Goal: Information Seeking & Learning: Find specific fact

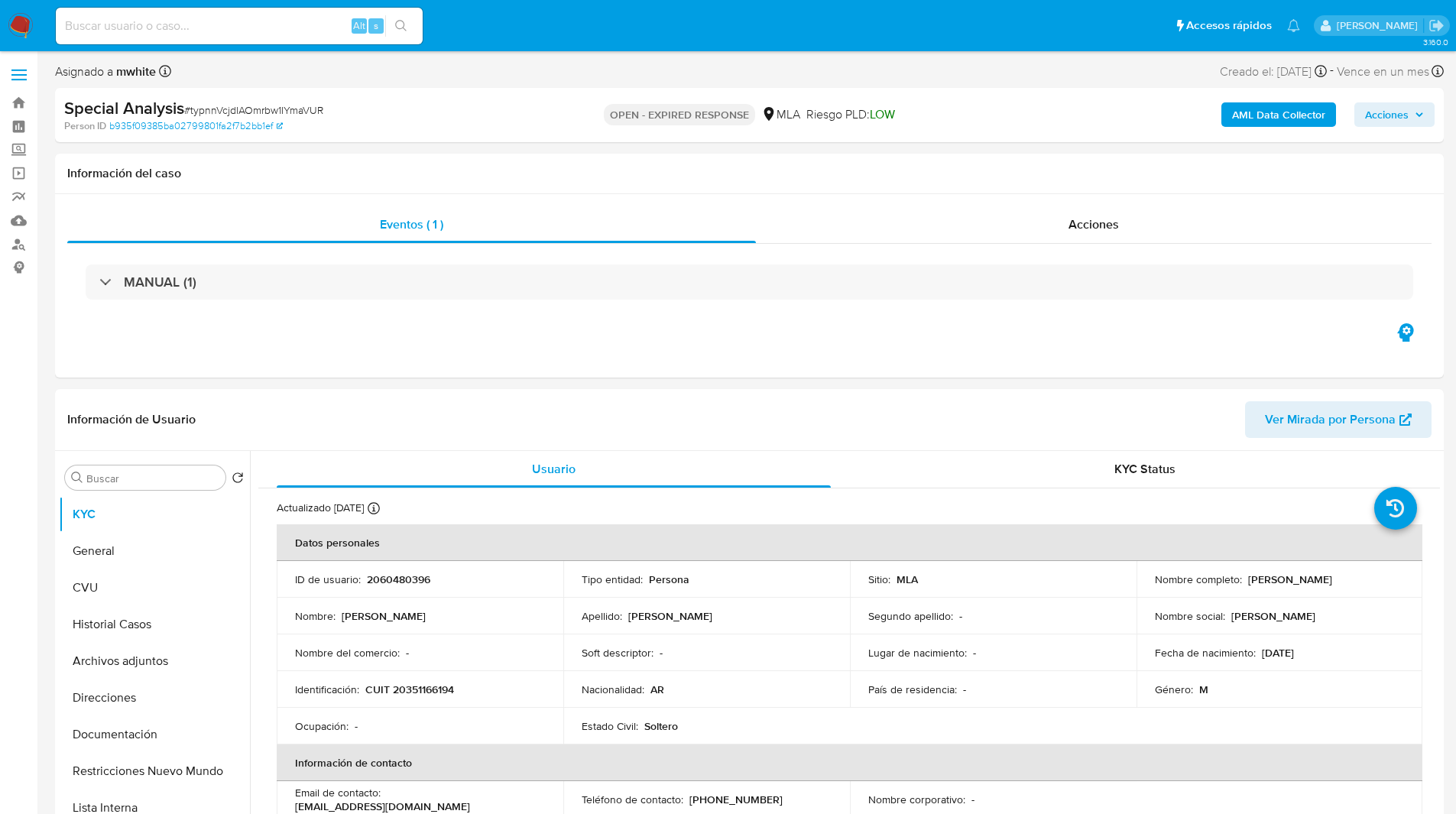
select select "10"
click at [497, 26] on ul "Pausado Ver notificaciones Alt s Accesos rápidos Presiona las siguientes teclas…" at bounding box center [678, 25] width 1259 height 39
click at [491, 26] on ul "Pausado Ver notificaciones Alt s Accesos rápidos Presiona las siguientes teclas…" at bounding box center [678, 25] width 1259 height 39
click at [656, 22] on ul "Pausado Ver notificaciones Alt s Accesos rápidos Presiona las siguientes teclas…" at bounding box center [678, 25] width 1259 height 39
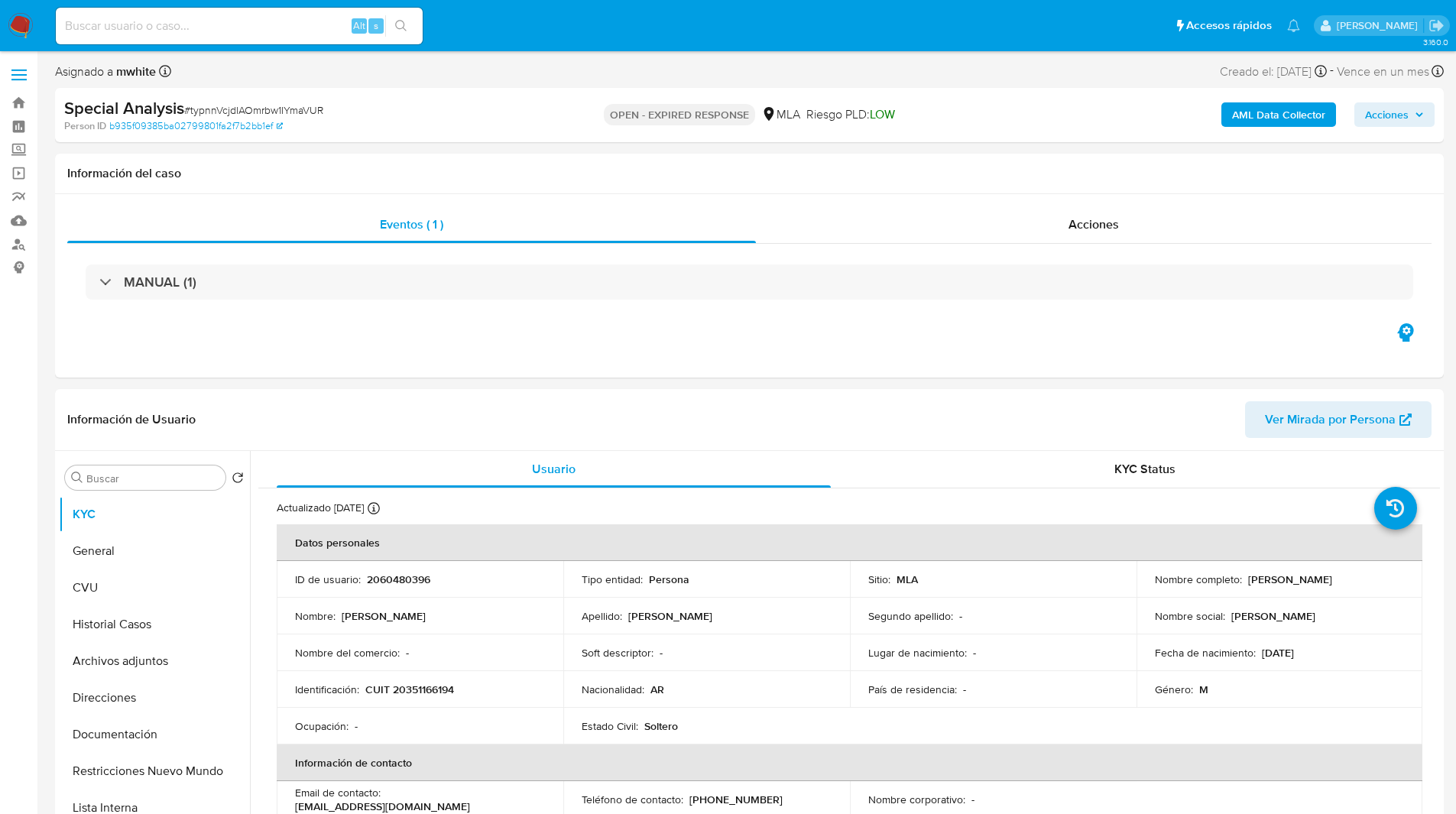
click at [629, 26] on ul "Pausado Ver notificaciones Alt s Accesos rápidos Presiona las siguientes teclas…" at bounding box center [678, 25] width 1259 height 39
click at [843, 361] on div "Eventos ( 1 ) Acciones MANUAL (1)" at bounding box center [750, 285] width 1388 height 184
click at [561, 38] on ul "Pausado Ver notificaciones Alt s Accesos rápidos Presiona las siguientes teclas…" at bounding box center [678, 25] width 1259 height 39
click at [564, 31] on ul "Pausado Ver notificaciones Alt s Accesos rápidos Presiona las siguientes teclas…" at bounding box center [678, 25] width 1259 height 39
click at [554, 27] on ul "Pausado Ver notificaciones Alt s Accesos rápidos Presiona las siguientes teclas…" at bounding box center [678, 25] width 1259 height 39
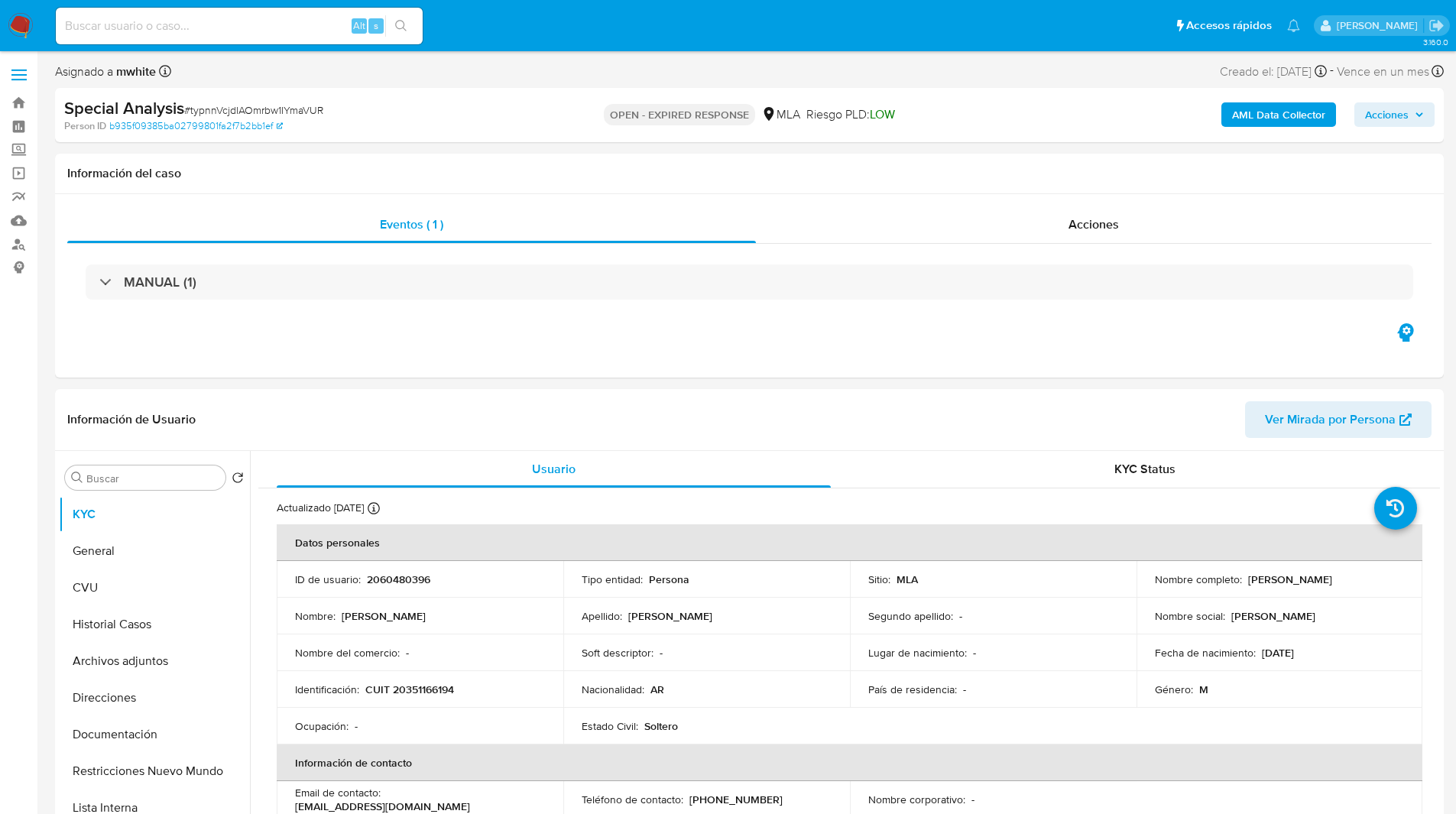
click at [537, 32] on ul "Pausado Ver notificaciones Alt s Accesos rápidos Presiona las siguientes teclas…" at bounding box center [678, 25] width 1259 height 39
click at [578, 63] on div "Asignado a mwhite Asignado el: [DATE] 15:35:18 Creado el: [DATE] Creado el: [DA…" at bounding box center [750, 75] width 1388 height 26
click at [852, 352] on div "Eventos ( 1 ) Acciones MANUAL (1)" at bounding box center [750, 285] width 1388 height 184
click at [978, 338] on div "Eventos ( 1 ) Acciones MANUAL (1)" at bounding box center [750, 285] width 1388 height 184
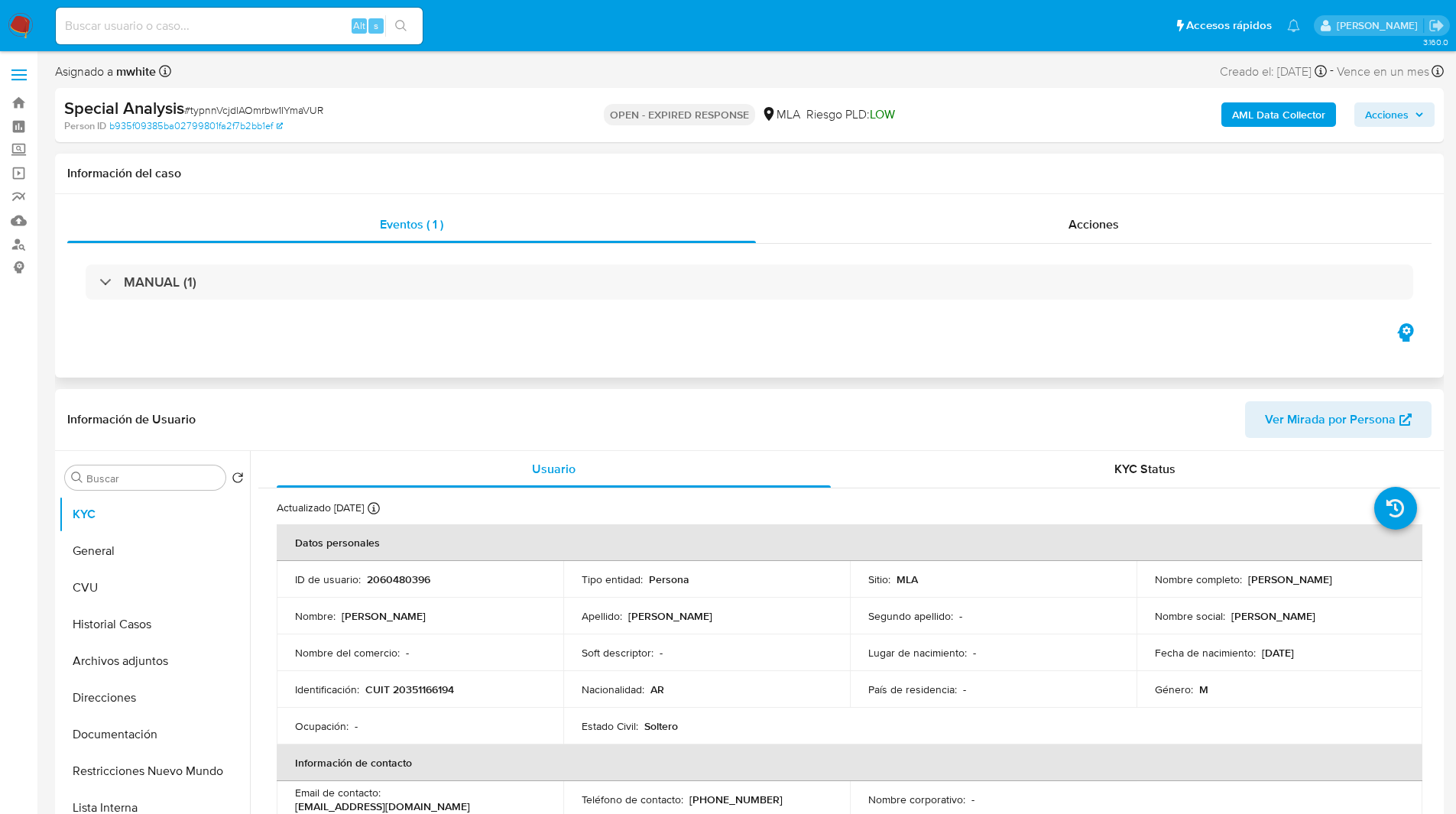
click at [991, 340] on div "Eventos ( 1 ) Acciones MANUAL (1)" at bounding box center [750, 285] width 1388 height 184
click at [545, 36] on ul "Pausado Ver notificaciones Alt s Accesos rápidos Presiona las siguientes teclas…" at bounding box center [678, 25] width 1259 height 39
click at [515, 28] on ul "Pausado Ver notificaciones Alt s Accesos rápidos Presiona las siguientes teclas…" at bounding box center [678, 25] width 1259 height 39
click at [569, 32] on ul "Pausado Ver notificaciones Alt s Accesos rápidos Presiona las siguientes teclas…" at bounding box center [678, 25] width 1259 height 39
click at [618, 25] on ul "Pausado Ver notificaciones Alt s Accesos rápidos Presiona las siguientes teclas…" at bounding box center [678, 25] width 1259 height 39
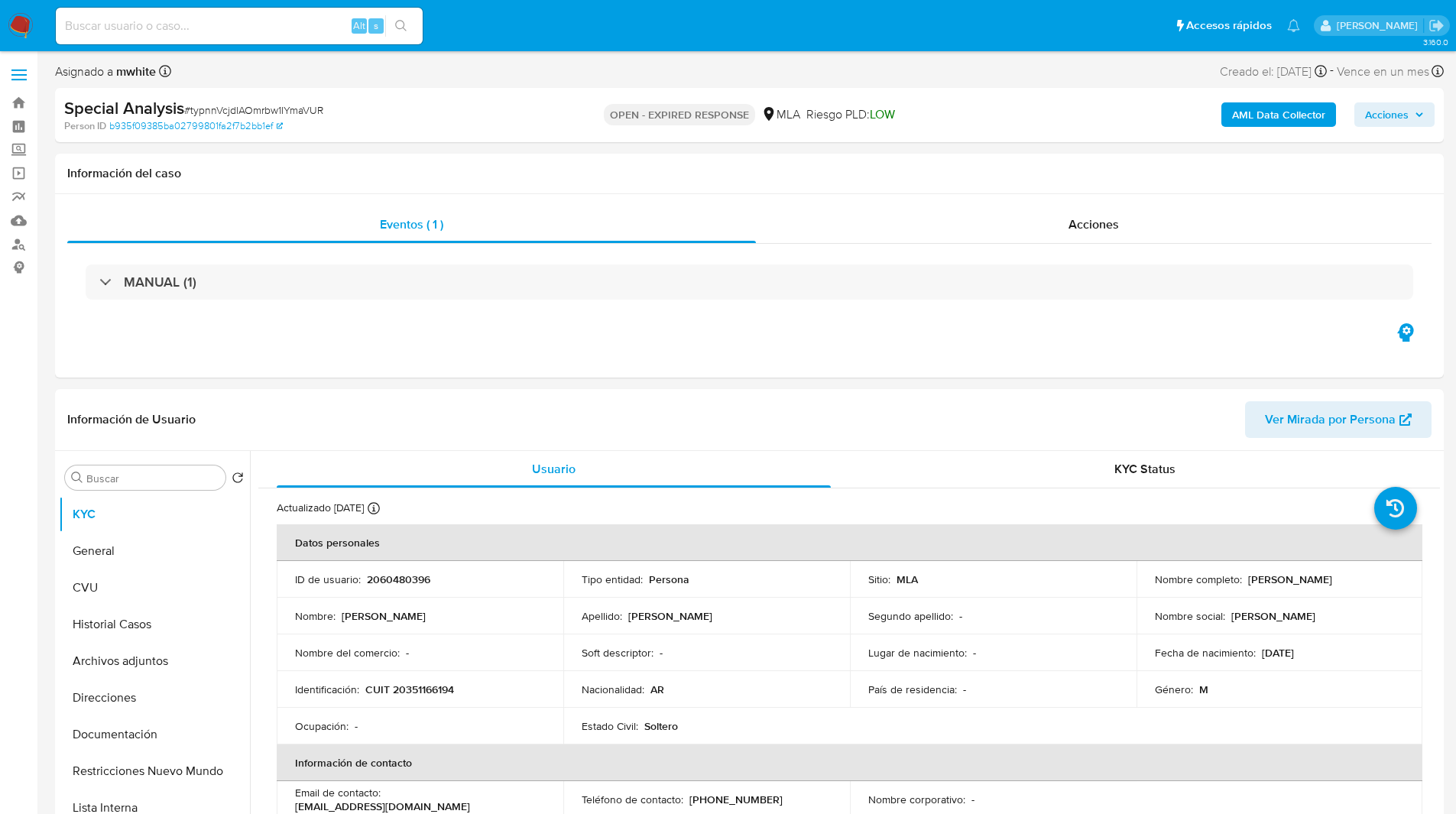
click at [656, 24] on ul "Pausado Ver notificaciones Alt s Accesos rápidos Presiona las siguientes teclas…" at bounding box center [678, 25] width 1259 height 39
click at [673, 25] on ul "Pausado Ver notificaciones Alt s Accesos rápidos Presiona las siguientes teclas…" at bounding box center [678, 25] width 1259 height 39
click at [511, 18] on ul "Pausado Ver notificaciones Alt s Accesos rápidos Presiona las siguientes teclas…" at bounding box center [678, 25] width 1259 height 39
click at [543, 23] on ul "Pausado Ver notificaciones Alt s Accesos rápidos Presiona las siguientes teclas…" at bounding box center [678, 25] width 1259 height 39
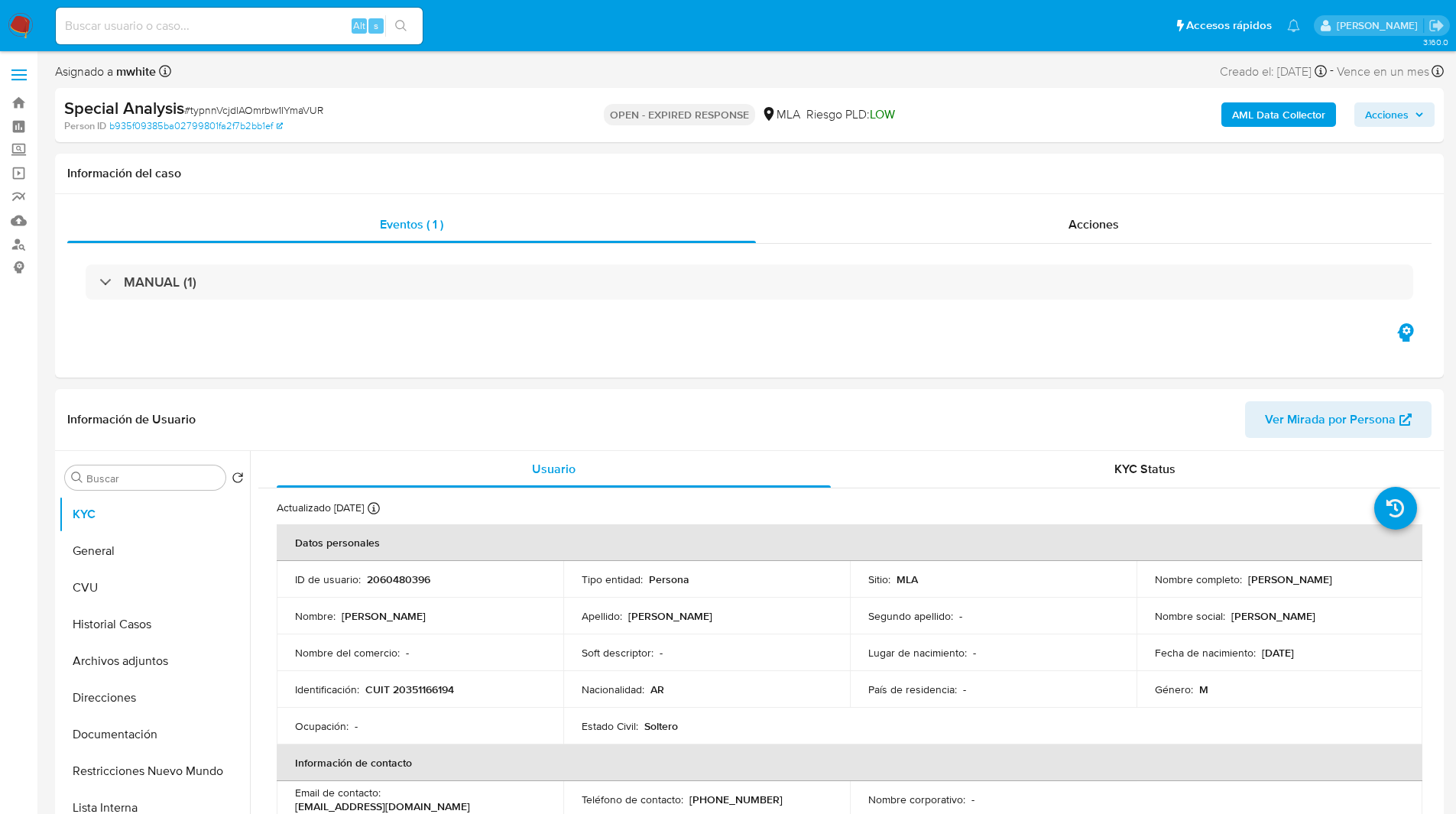
click at [567, 25] on ul "Pausado Ver notificaciones Alt s Accesos rápidos Presiona las siguientes teclas…" at bounding box center [678, 25] width 1259 height 39
click at [603, 21] on ul "Pausado Ver notificaciones Alt s Accesos rápidos Presiona las siguientes teclas…" at bounding box center [678, 25] width 1259 height 39
click at [210, 29] on input at bounding box center [240, 25] width 367 height 20
paste input "typnnVcjdIAOmrbw1IYmaVUR"
type input "typnnVcjdIAOmrbw1IYmaVUR"
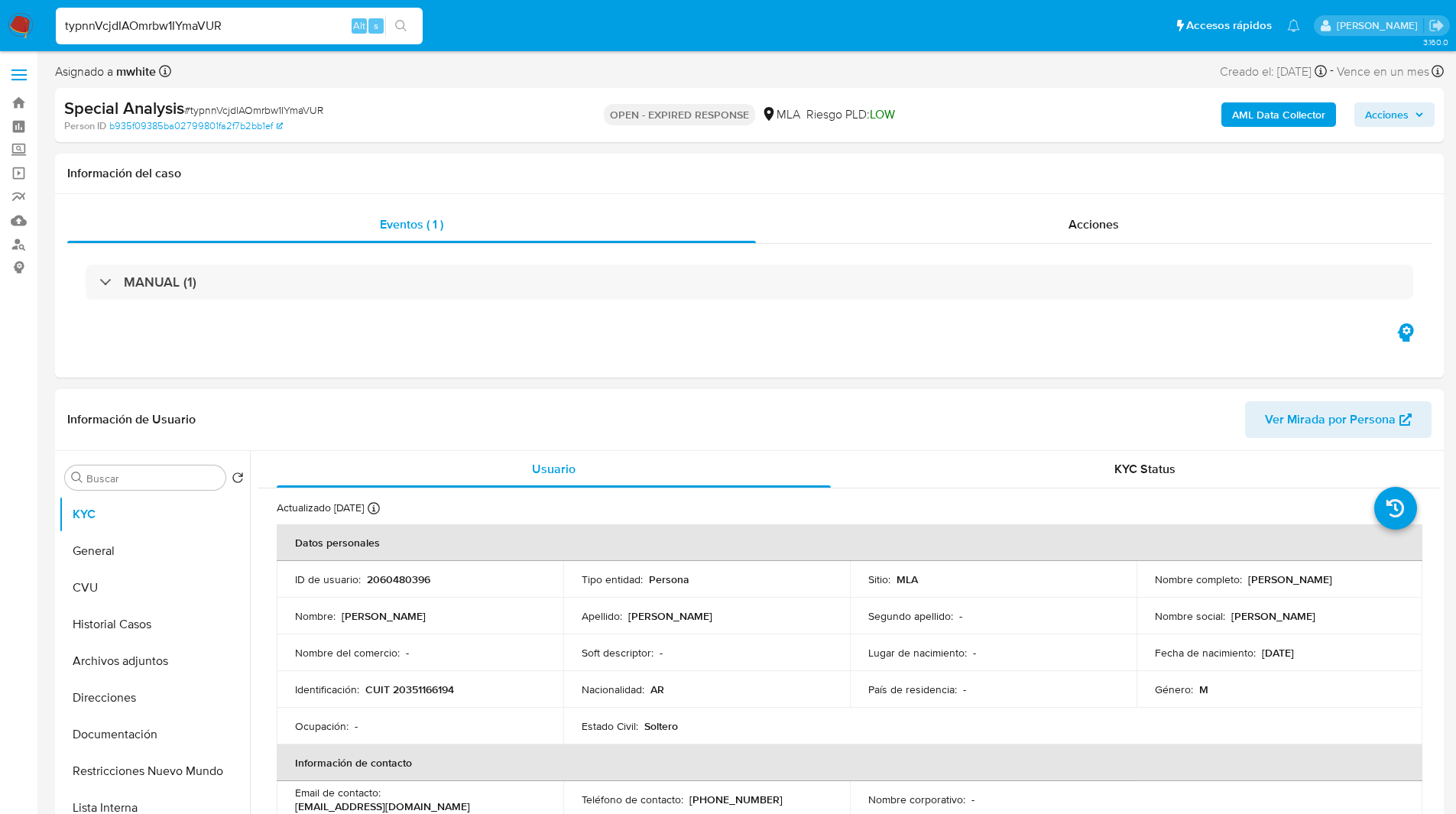
click at [395, 578] on p "2060480396" at bounding box center [398, 580] width 63 height 14
copy p "2060480396"
click at [753, 556] on th "Datos personales" at bounding box center [849, 543] width 1145 height 37
click at [398, 581] on p "2060480396" at bounding box center [398, 580] width 63 height 14
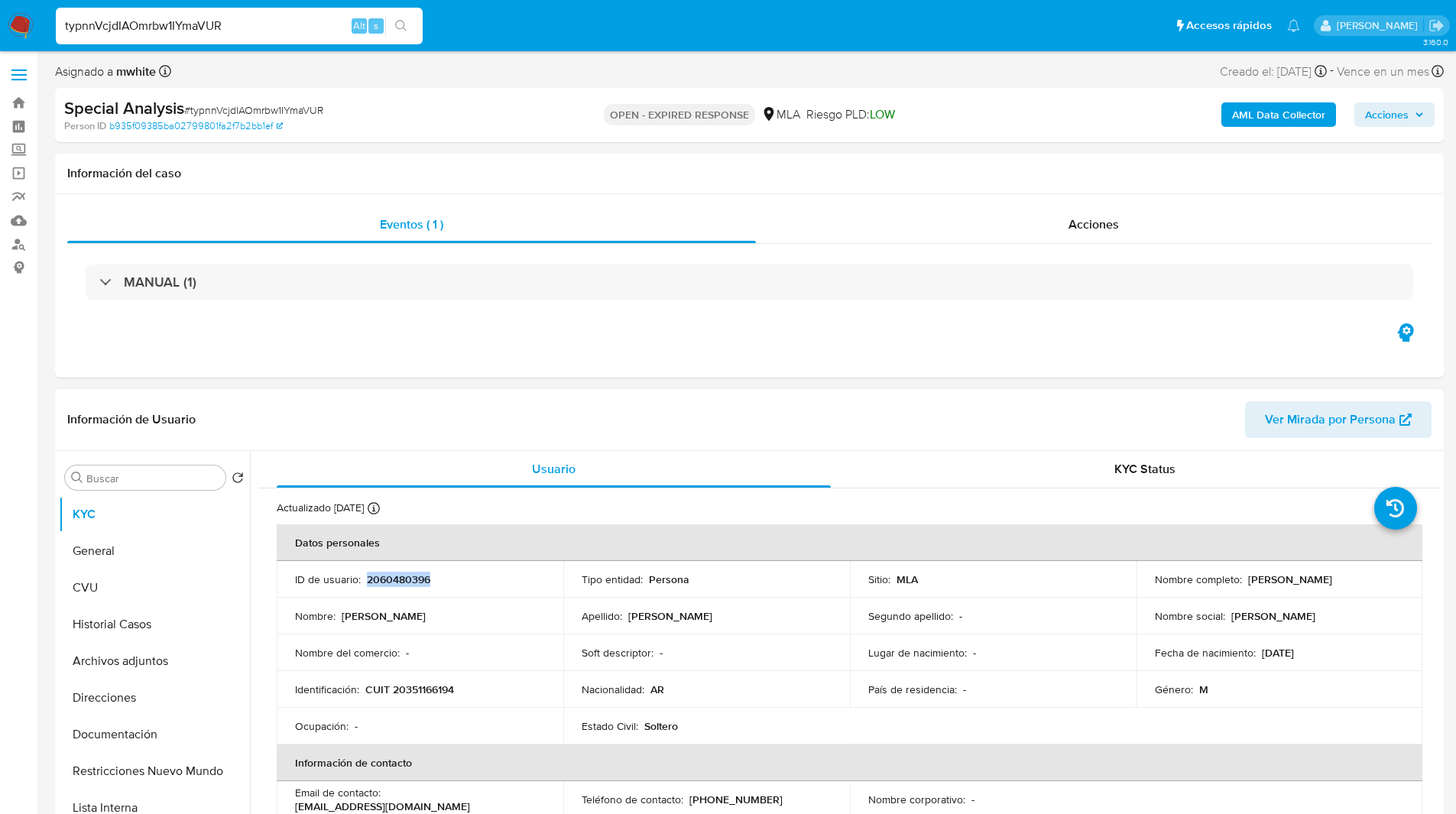
click at [398, 581] on p "2060480396" at bounding box center [398, 580] width 63 height 14
copy p "2060480396"
click at [133, 473] on input "Buscar" at bounding box center [152, 479] width 133 height 14
paste input "2060480396"
drag, startPoint x: 1244, startPoint y: 580, endPoint x: 1381, endPoint y: 582, distance: 137.0
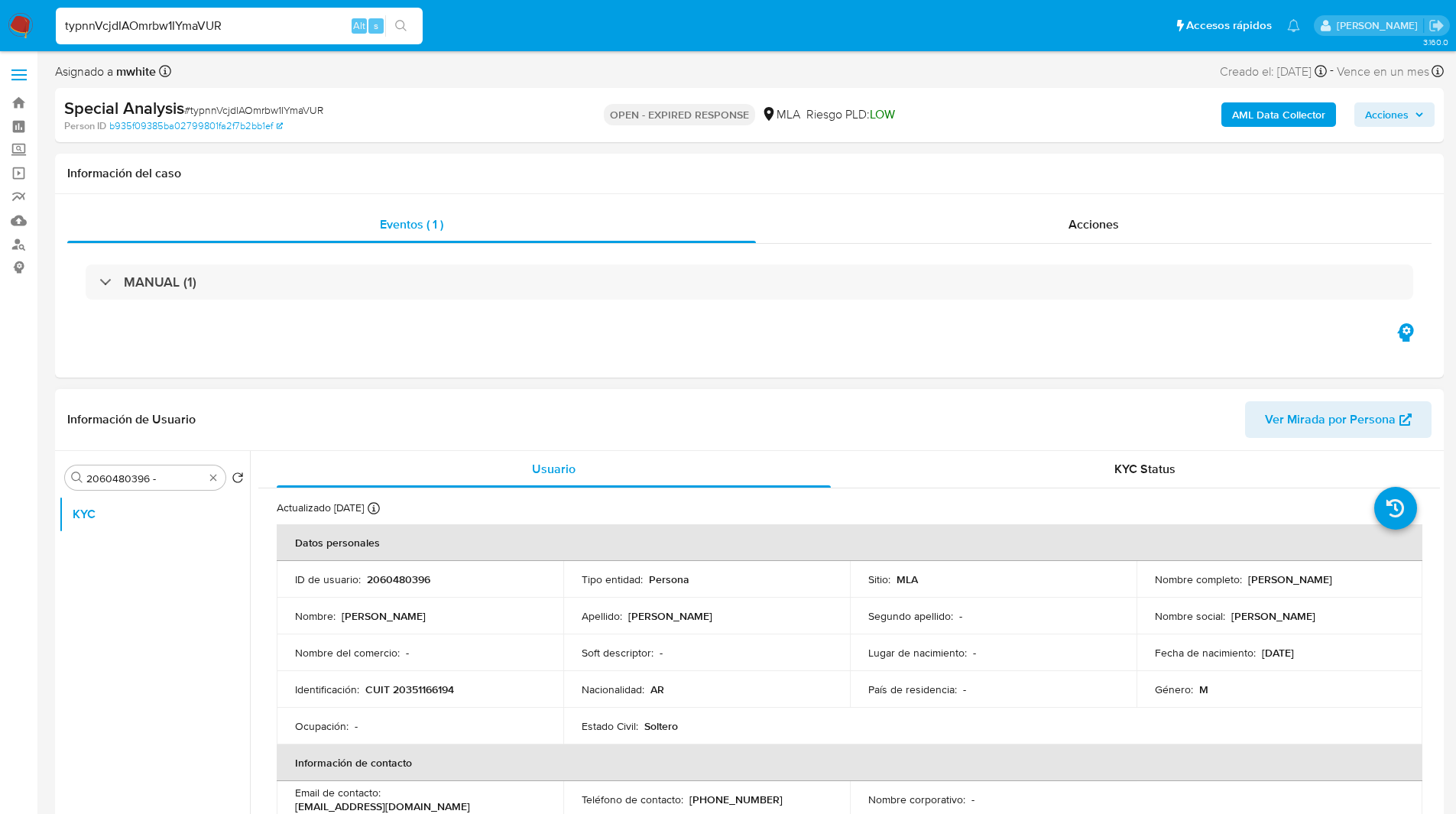
click at [1381, 582] on div "Nombre completo : [PERSON_NAME]" at bounding box center [1280, 580] width 250 height 14
copy p "[PERSON_NAME]"
click at [181, 479] on input "2060480396 -" at bounding box center [145, 479] width 118 height 14
paste input "[PERSON_NAME]"
type input "2060480396 - [PERSON_NAME]"
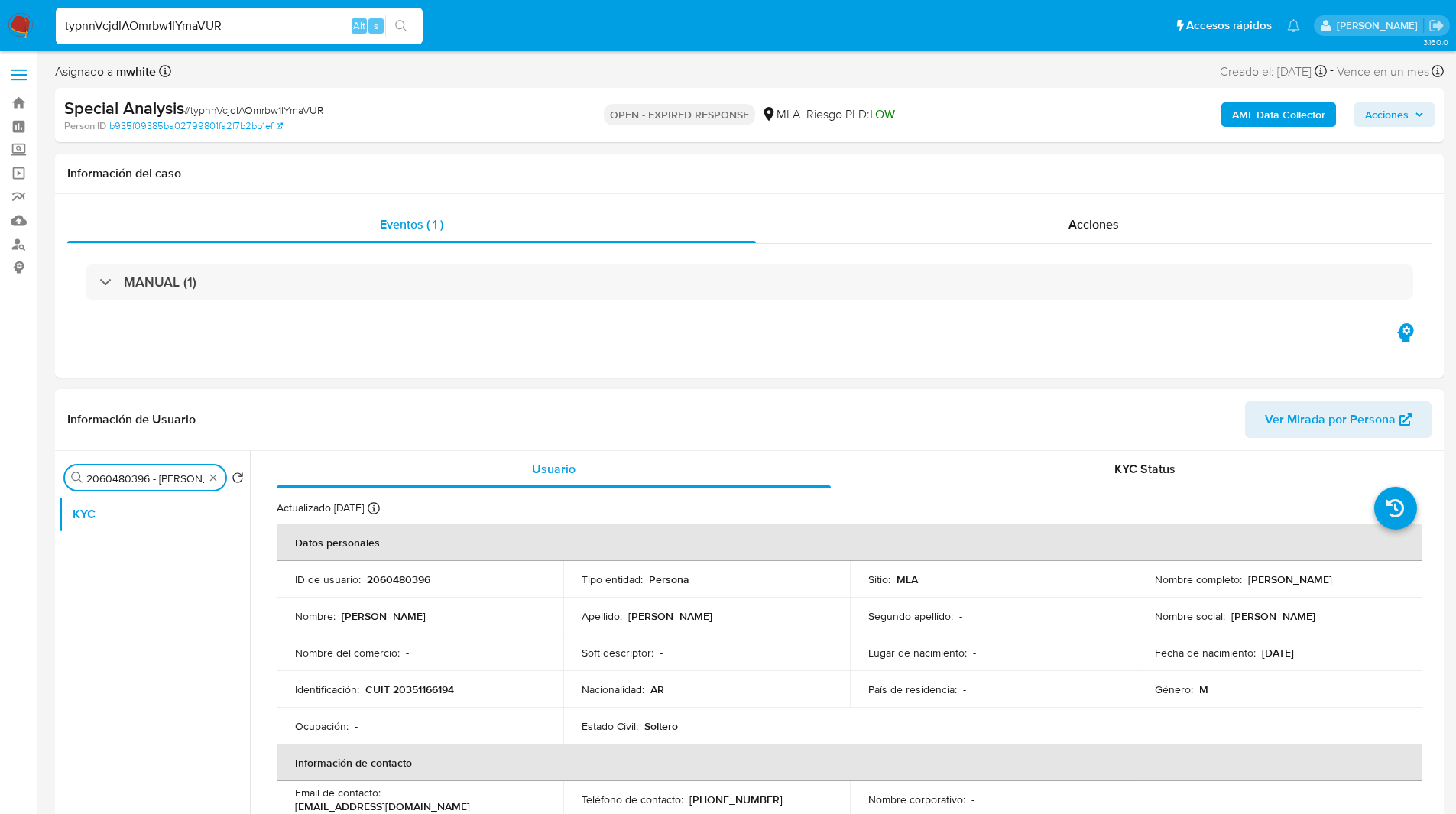
scroll to position [0, 82]
click at [181, 479] on input "2060480396 - [PERSON_NAME]" at bounding box center [145, 479] width 118 height 14
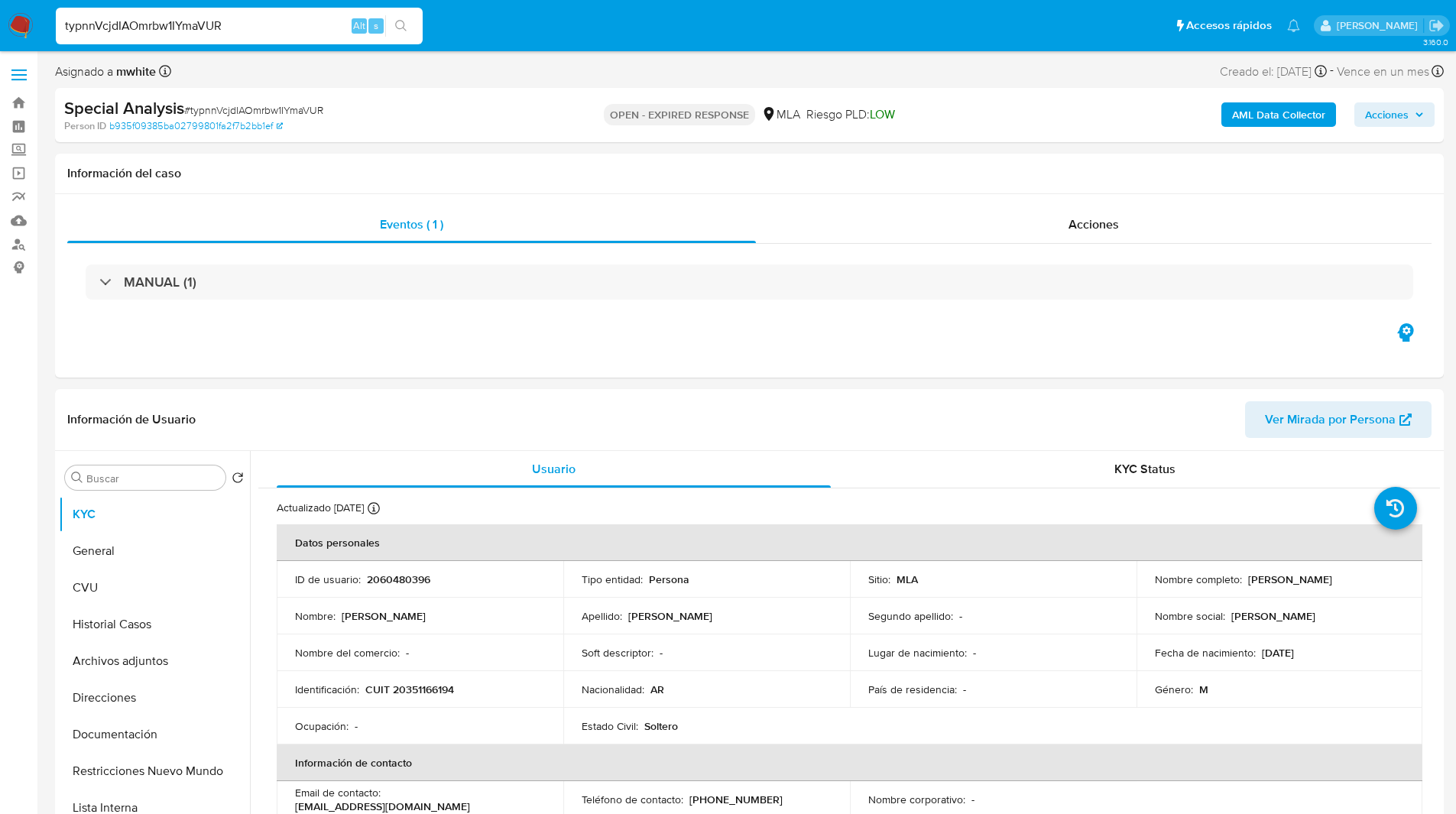
click at [563, 21] on ul "Pausado Ver notificaciones typnnVcjdIAOmrbw1IYmaVUR Alt s Accesos rápidos Presi…" at bounding box center [678, 25] width 1259 height 39
click at [907, 119] on div "OPEN - EXPIRED RESPONSE MLA [PERSON_NAME] PLD: LOW" at bounding box center [749, 115] width 452 height 36
click at [388, 581] on p "2060480396" at bounding box center [398, 580] width 63 height 14
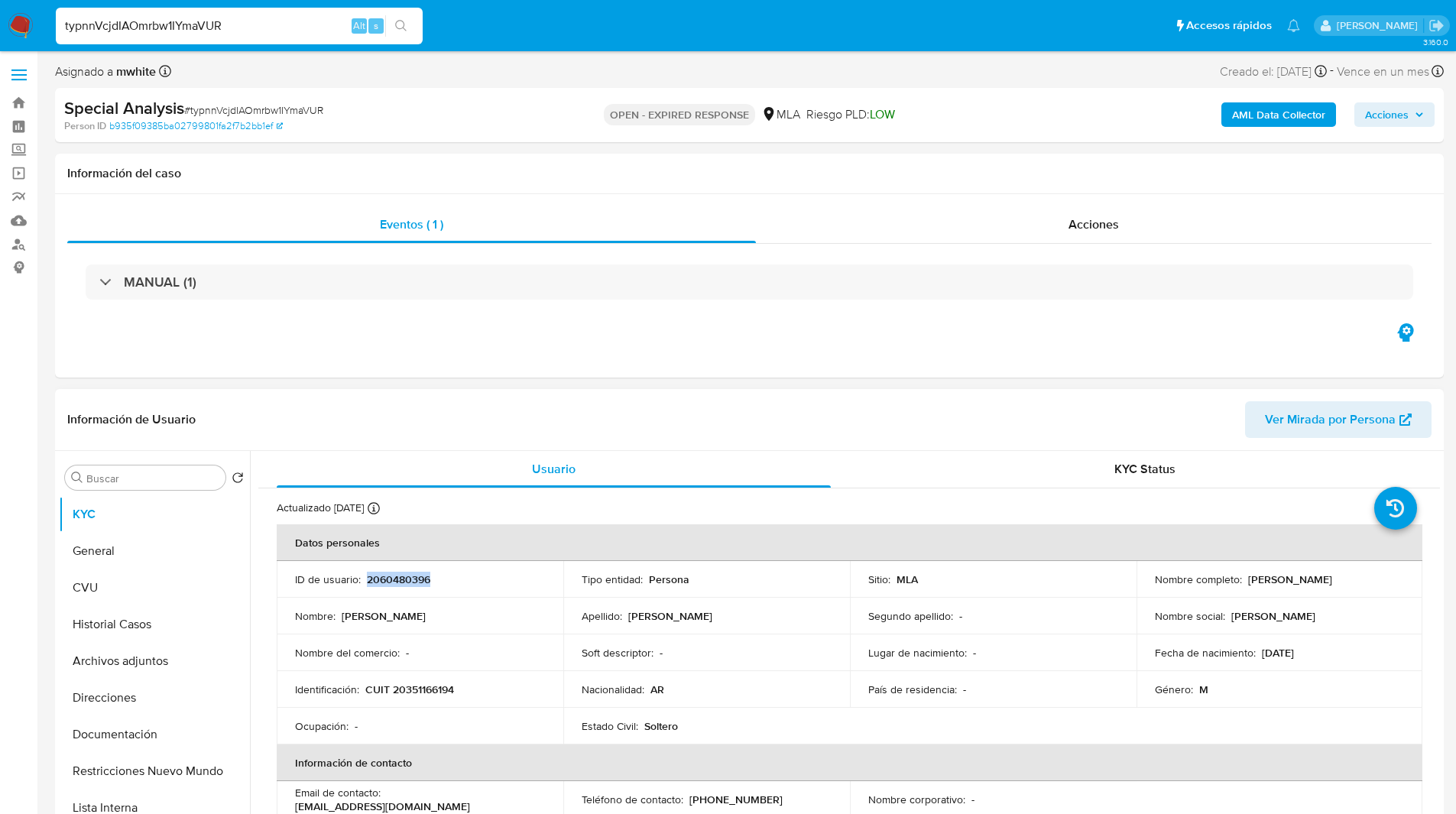
copy p "2060480396"
click at [428, 684] on p "CUIT 20351166194" at bounding box center [409, 690] width 89 height 14
copy p "20351166194"
click at [388, 353] on div "Eventos ( 1 ) Acciones MANUAL (1)" at bounding box center [750, 285] width 1388 height 184
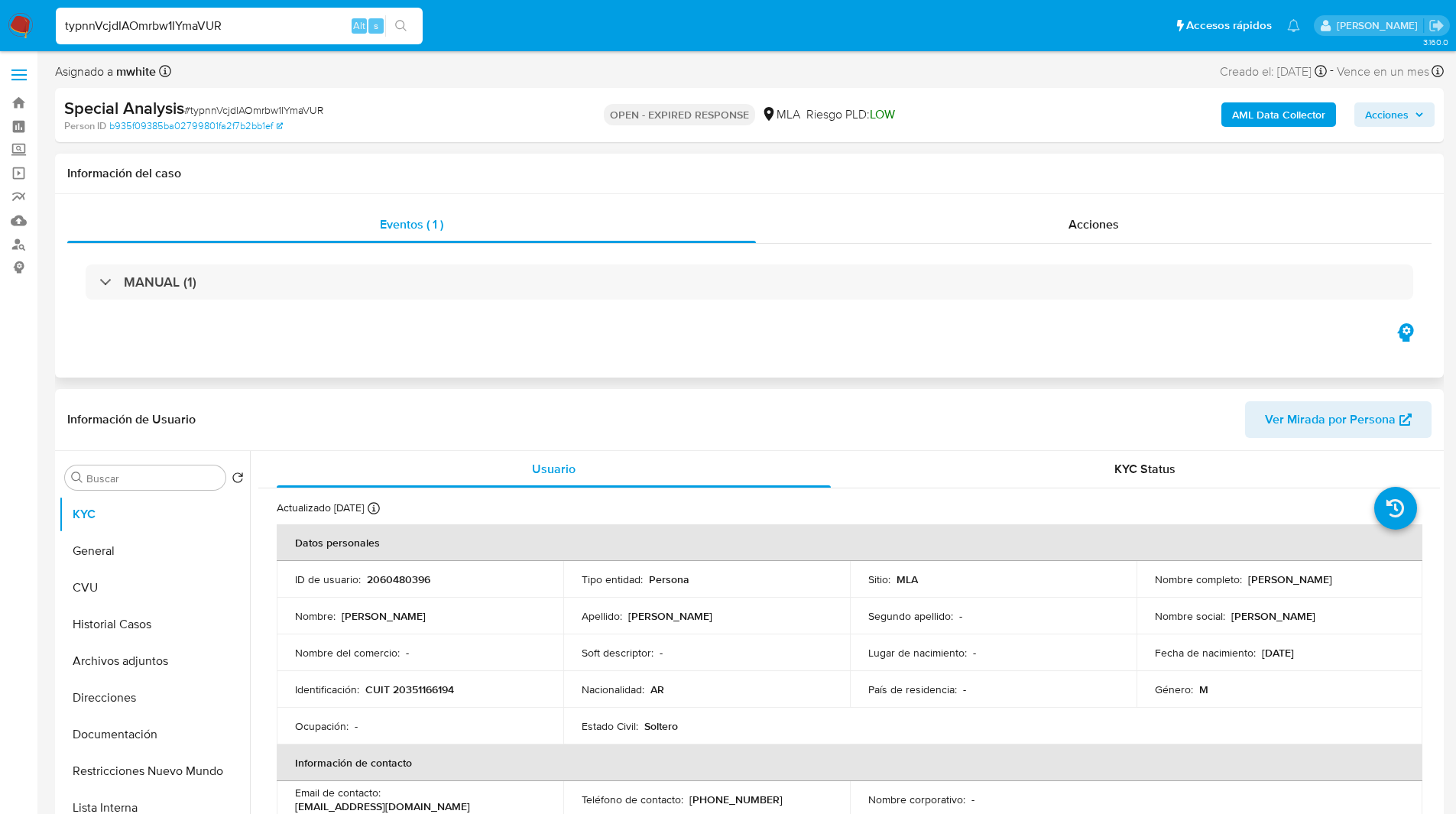
click at [334, 340] on div "Eventos ( 1 ) Acciones MANUAL (1)" at bounding box center [750, 285] width 1388 height 184
click at [305, 349] on div "Eventos ( 1 ) Acciones MANUAL (1)" at bounding box center [750, 285] width 1388 height 184
click at [923, 126] on div "OPEN - EXPIRED RESPONSE MLA [PERSON_NAME] PLD: LOW" at bounding box center [749, 115] width 452 height 36
click at [588, 21] on ul "Pausado Ver notificaciones typnnVcjdIAOmrbw1IYmaVUR Alt s Accesos rápidos Presi…" at bounding box center [678, 25] width 1259 height 39
click at [562, 37] on ul "Pausado Ver notificaciones typnnVcjdIAOmrbw1IYmaVUR Alt s Accesos rápidos Presi…" at bounding box center [678, 25] width 1259 height 39
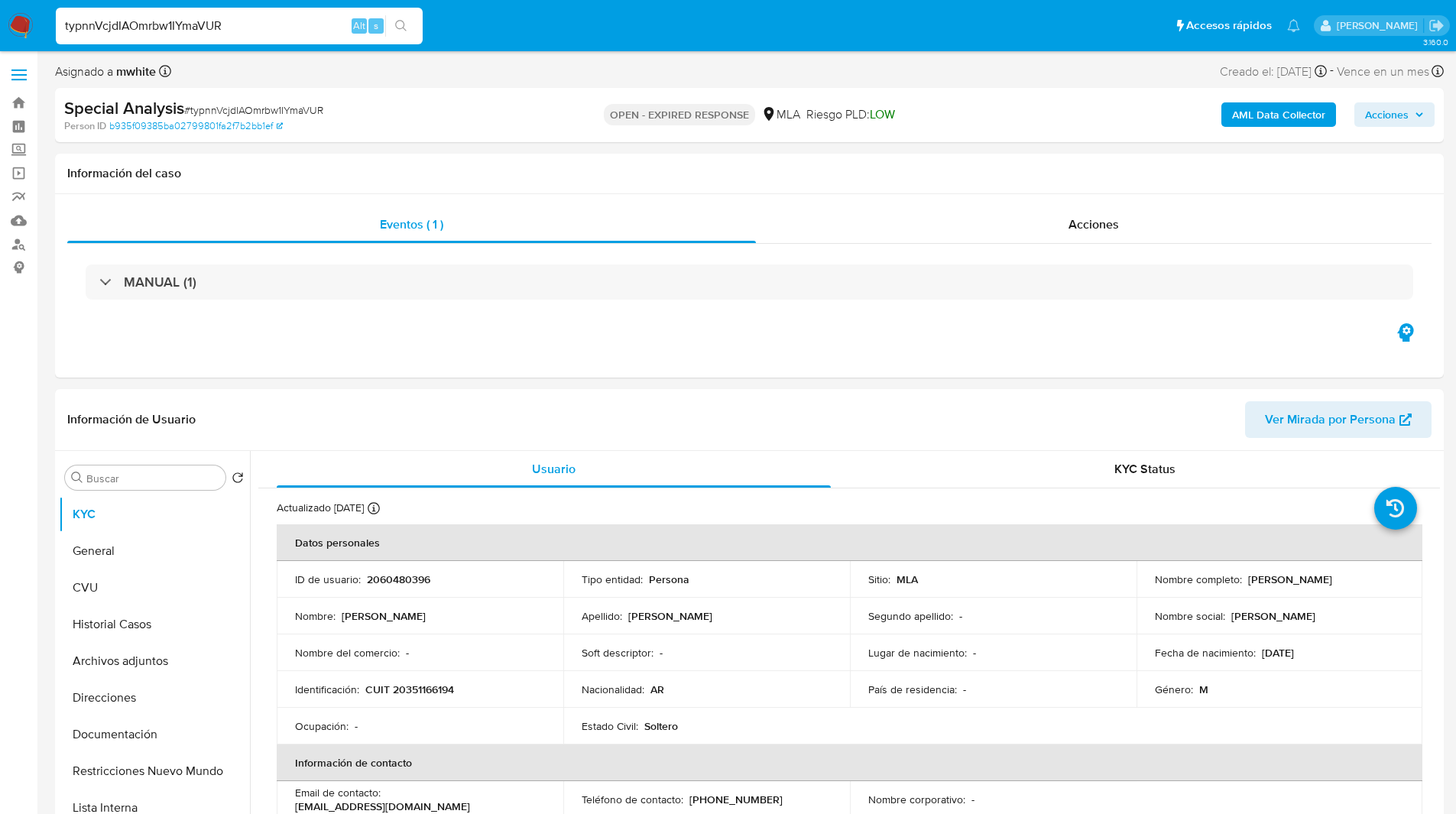
click at [615, 8] on ul "Pausado Ver notificaciones typnnVcjdIAOmrbw1IYmaVUR Alt s Accesos rápidos Presi…" at bounding box center [678, 25] width 1259 height 39
click at [546, 17] on ul "Pausado Ver notificaciones typnnVcjdIAOmrbw1IYmaVUR Alt s Accesos rápidos Presi…" at bounding box center [678, 25] width 1259 height 39
click at [480, 19] on ul "Pausado Ver notificaciones typnnVcjdIAOmrbw1IYmaVUR Alt s Accesos rápidos Presi…" at bounding box center [678, 25] width 1259 height 39
click at [457, 30] on ul "Pausado Ver notificaciones typnnVcjdIAOmrbw1IYmaVUR Alt s Accesos rápidos Presi…" at bounding box center [678, 25] width 1259 height 39
click at [476, 33] on ul "Pausado Ver notificaciones typnnVcjdIAOmrbw1IYmaVUR Alt s Accesos rápidos Presi…" at bounding box center [678, 25] width 1259 height 39
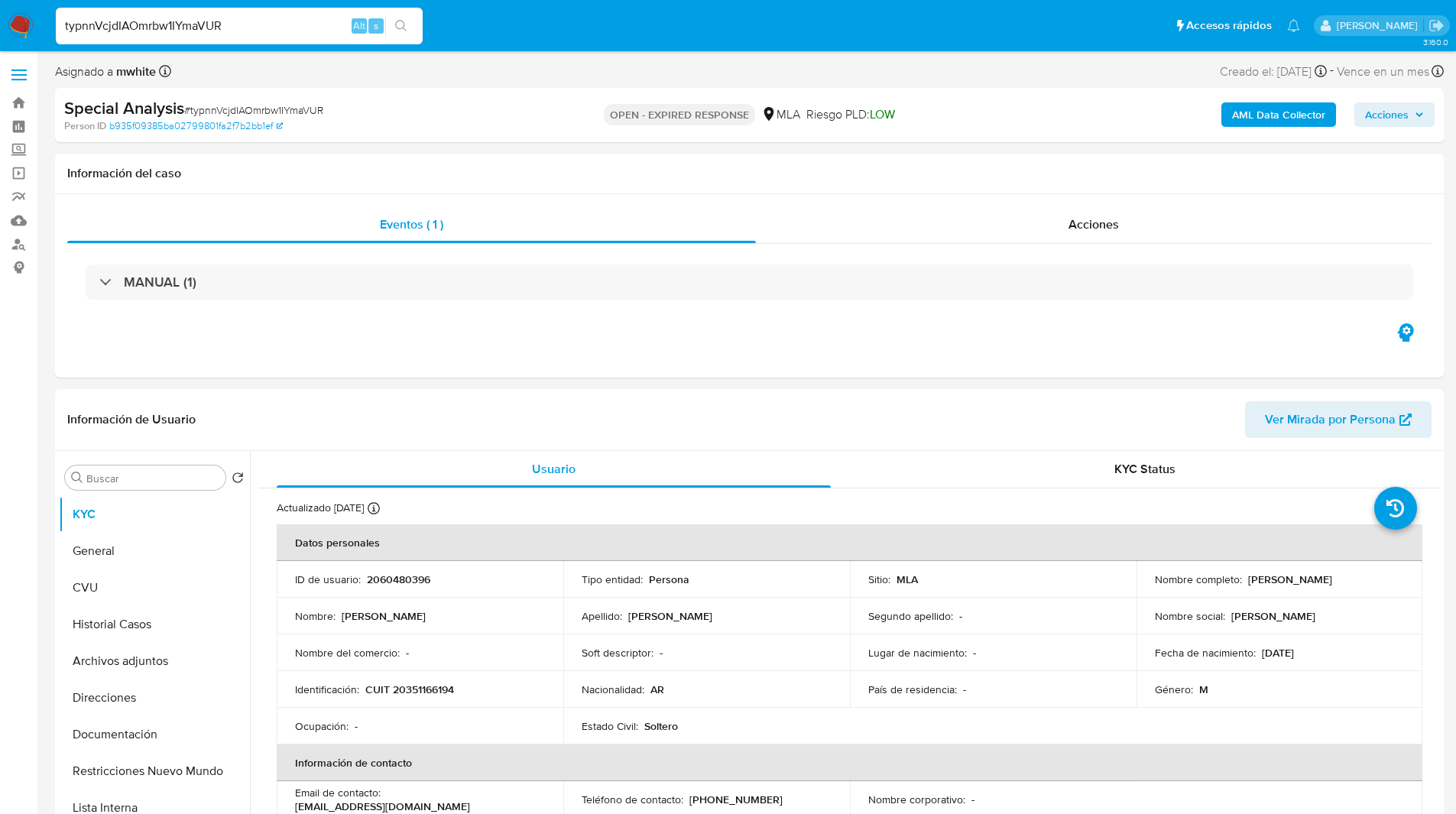
click at [465, 29] on ul "Pausado Ver notificaciones typnnVcjdIAOmrbw1IYmaVUR Alt s Accesos rápidos Presi…" at bounding box center [678, 25] width 1259 height 39
click at [456, 35] on ul "Pausado Ver notificaciones typnnVcjdIAOmrbw1IYmaVUR Alt s Accesos rápidos Presi…" at bounding box center [678, 25] width 1259 height 39
click at [484, 40] on ul "Pausado Ver notificaciones typnnVcjdIAOmrbw1IYmaVUR Alt s Accesos rápidos Presi…" at bounding box center [678, 25] width 1259 height 39
click at [479, 38] on ul "Pausado Ver notificaciones typnnVcjdIAOmrbw1IYmaVUR Alt s Accesos rápidos Presi…" at bounding box center [678, 25] width 1259 height 39
click at [505, 35] on ul "Pausado Ver notificaciones typnnVcjdIAOmrbw1IYmaVUR Alt s Accesos rápidos Presi…" at bounding box center [678, 25] width 1259 height 39
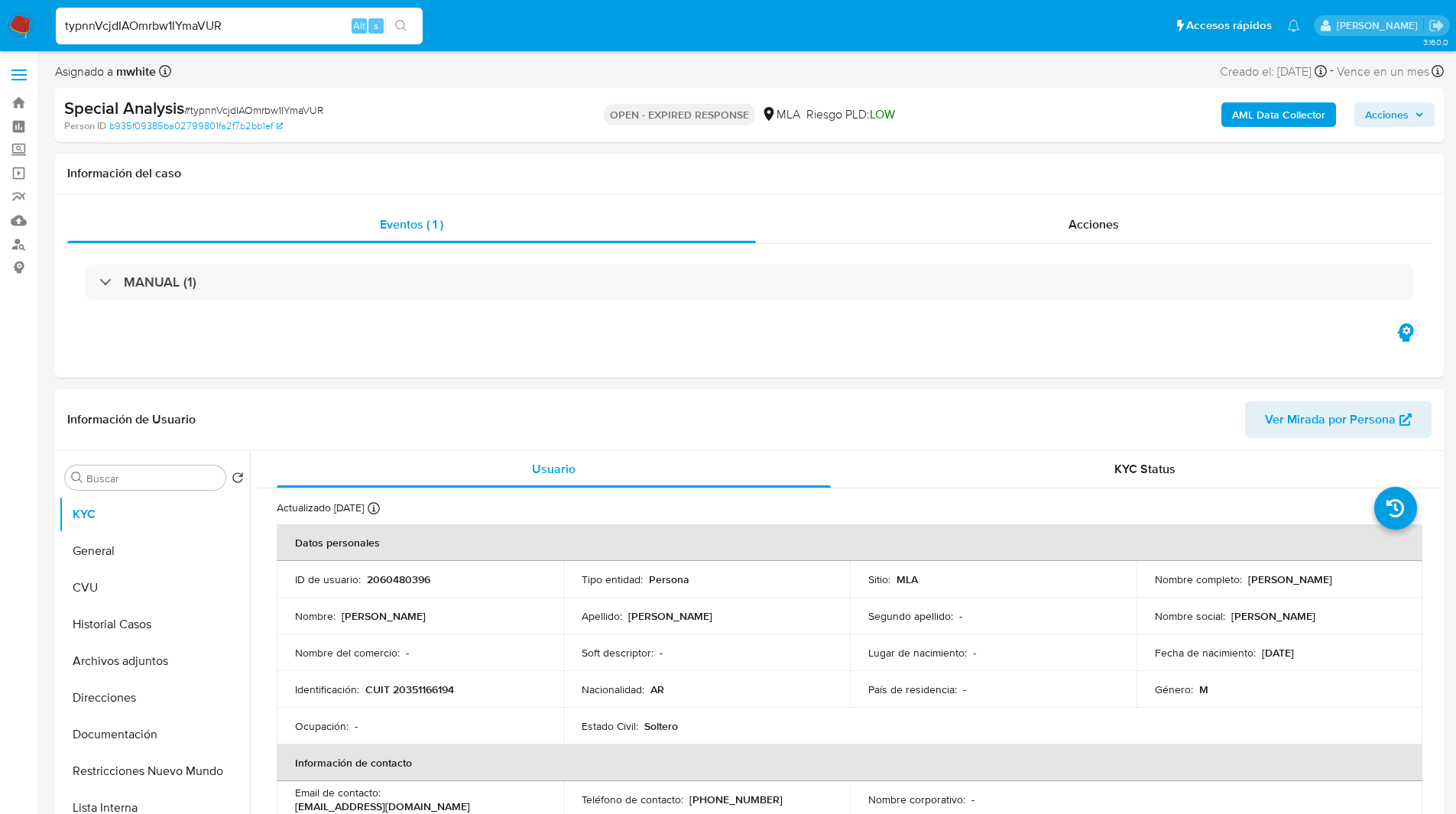
click at [523, 34] on ul "Pausado Ver notificaciones typnnVcjdIAOmrbw1IYmaVUR Alt s Accesos rápidos Presi…" at bounding box center [678, 25] width 1259 height 39
click at [487, 30] on ul "Pausado Ver notificaciones typnnVcjdIAOmrbw1IYmaVUR Alt s Accesos rápidos Presi…" at bounding box center [678, 25] width 1259 height 39
click at [485, 28] on ul "Pausado Ver notificaciones typnnVcjdIAOmrbw1IYmaVUR Alt s Accesos rápidos Presi…" at bounding box center [678, 25] width 1259 height 39
click at [476, 26] on ul "Pausado Ver notificaciones typnnVcjdIAOmrbw1IYmaVUR Alt s Accesos rápidos Presi…" at bounding box center [678, 25] width 1259 height 39
click at [487, 29] on ul "Pausado Ver notificaciones typnnVcjdIAOmrbw1IYmaVUR Alt s Accesos rápidos Presi…" at bounding box center [678, 25] width 1259 height 39
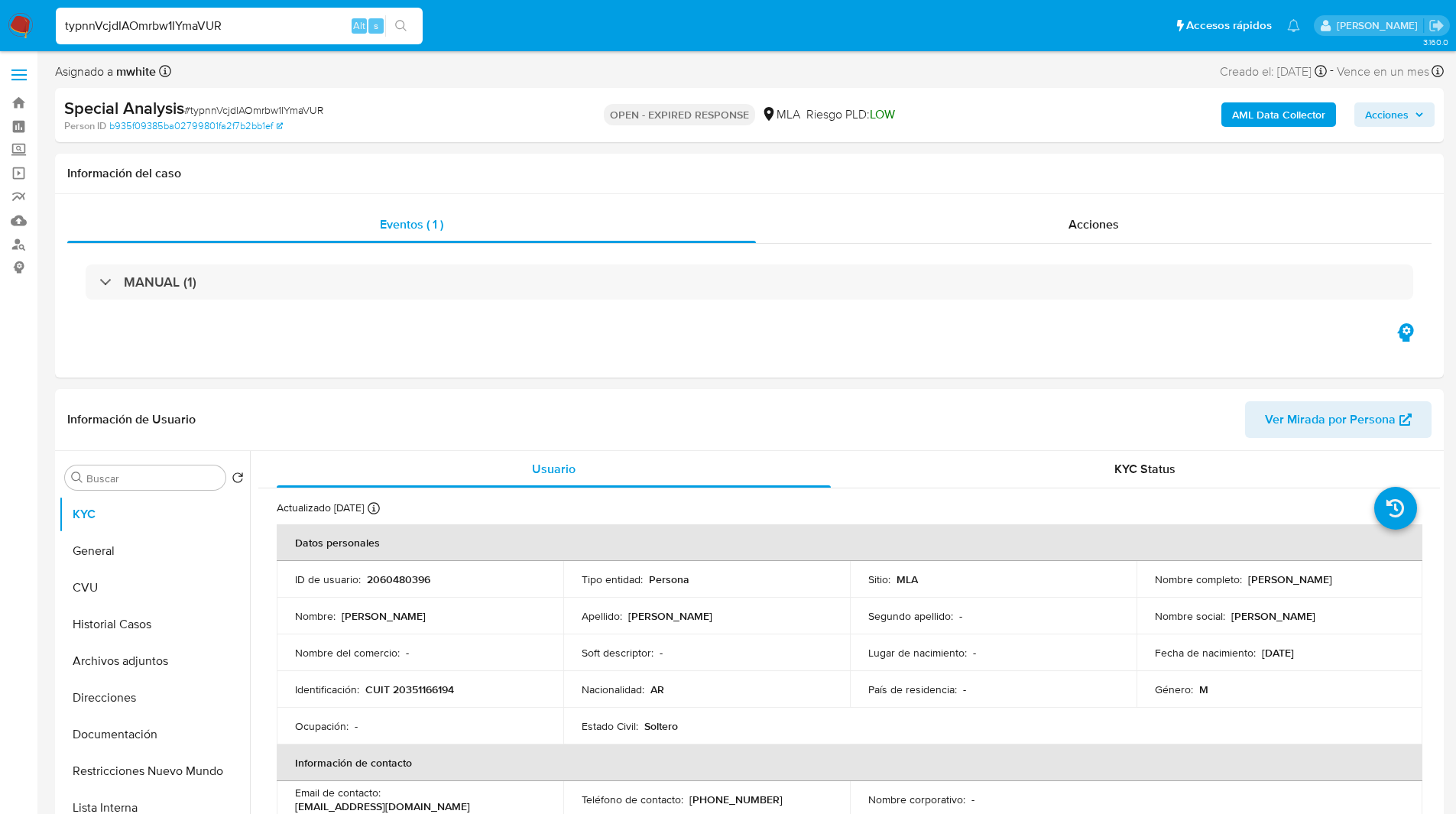
click at [510, 28] on ul "Pausado Ver notificaciones typnnVcjdIAOmrbw1IYmaVUR Alt s Accesos rápidos Presi…" at bounding box center [678, 25] width 1259 height 39
click at [565, 24] on ul "Pausado Ver notificaciones typnnVcjdIAOmrbw1IYmaVUR Alt s Accesos rápidos Presi…" at bounding box center [678, 25] width 1259 height 39
click at [542, 22] on ul "Pausado Ver notificaciones typnnVcjdIAOmrbw1IYmaVUR Alt s Accesos rápidos Presi…" at bounding box center [678, 25] width 1259 height 39
click at [563, 26] on ul "Pausado Ver notificaciones typnnVcjdIAOmrbw1IYmaVUR Alt s Accesos rápidos Presi…" at bounding box center [678, 25] width 1259 height 39
click at [578, 26] on ul "Pausado Ver notificaciones typnnVcjdIAOmrbw1IYmaVUR Alt s Accesos rápidos Presi…" at bounding box center [678, 25] width 1259 height 39
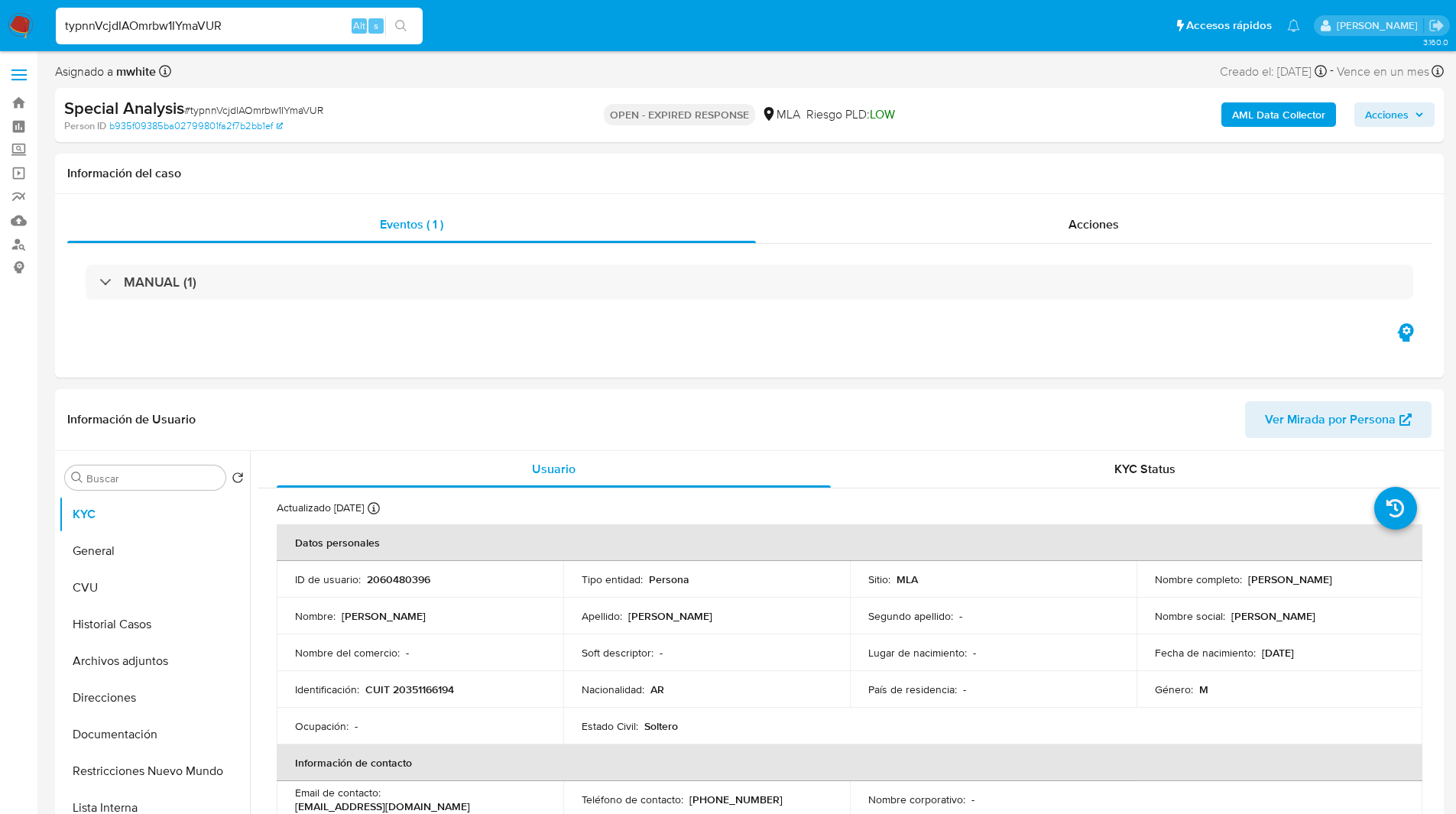
click at [549, 24] on ul "Pausado Ver notificaciones typnnVcjdIAOmrbw1IYmaVUR Alt s Accesos rápidos Presi…" at bounding box center [678, 25] width 1259 height 39
click at [533, 24] on ul "Pausado Ver notificaciones typnnVcjdIAOmrbw1IYmaVUR Alt s Accesos rápidos Presi…" at bounding box center [678, 25] width 1259 height 39
click at [506, 27] on ul "Pausado Ver notificaciones typnnVcjdIAOmrbw1IYmaVUR Alt s Accesos rápidos Presi…" at bounding box center [678, 25] width 1259 height 39
click at [482, 31] on ul "Pausado Ver notificaciones typnnVcjdIAOmrbw1IYmaVUR Alt s Accesos rápidos Presi…" at bounding box center [678, 25] width 1259 height 39
click at [484, 32] on ul "Pausado Ver notificaciones typnnVcjdIAOmrbw1IYmaVUR Alt s Accesos rápidos Presi…" at bounding box center [678, 25] width 1259 height 39
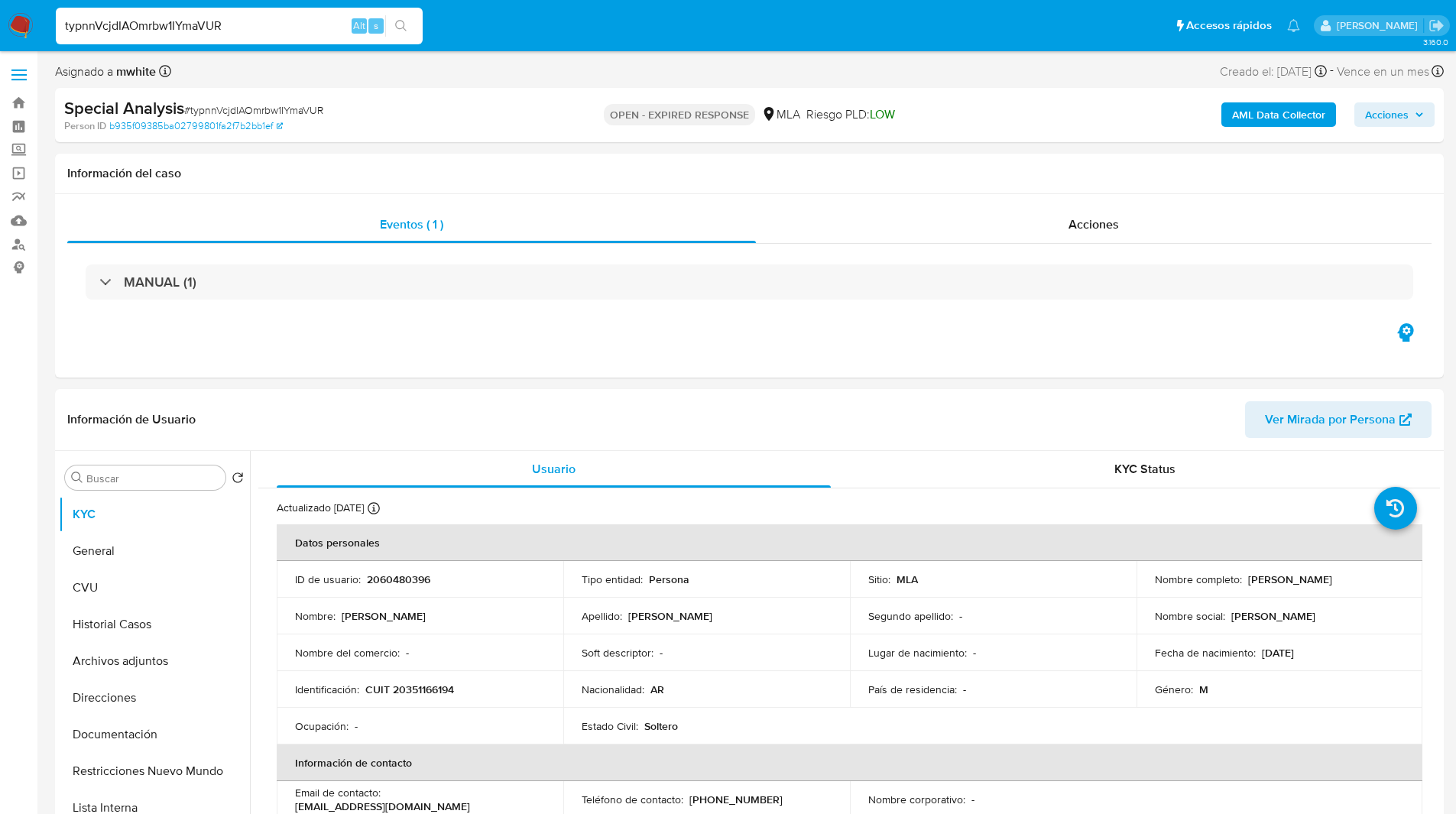
click at [520, 35] on ul "Pausado Ver notificaciones typnnVcjdIAOmrbw1IYmaVUR Alt s Accesos rápidos Presi…" at bounding box center [678, 25] width 1259 height 39
click at [523, 38] on ul "Pausado Ver notificaciones typnnVcjdIAOmrbw1IYmaVUR Alt s Accesos rápidos Presi…" at bounding box center [678, 25] width 1259 height 39
click at [506, 31] on ul "Pausado Ver notificaciones typnnVcjdIAOmrbw1IYmaVUR Alt s Accesos rápidos Presi…" at bounding box center [678, 25] width 1259 height 39
click at [511, 31] on ul "Pausado Ver notificaciones typnnVcjdIAOmrbw1IYmaVUR Alt s Accesos rápidos Presi…" at bounding box center [678, 25] width 1259 height 39
click at [561, 25] on ul "Pausado Ver notificaciones typnnVcjdIAOmrbw1IYmaVUR Alt s Accesos rápidos Presi…" at bounding box center [678, 25] width 1259 height 39
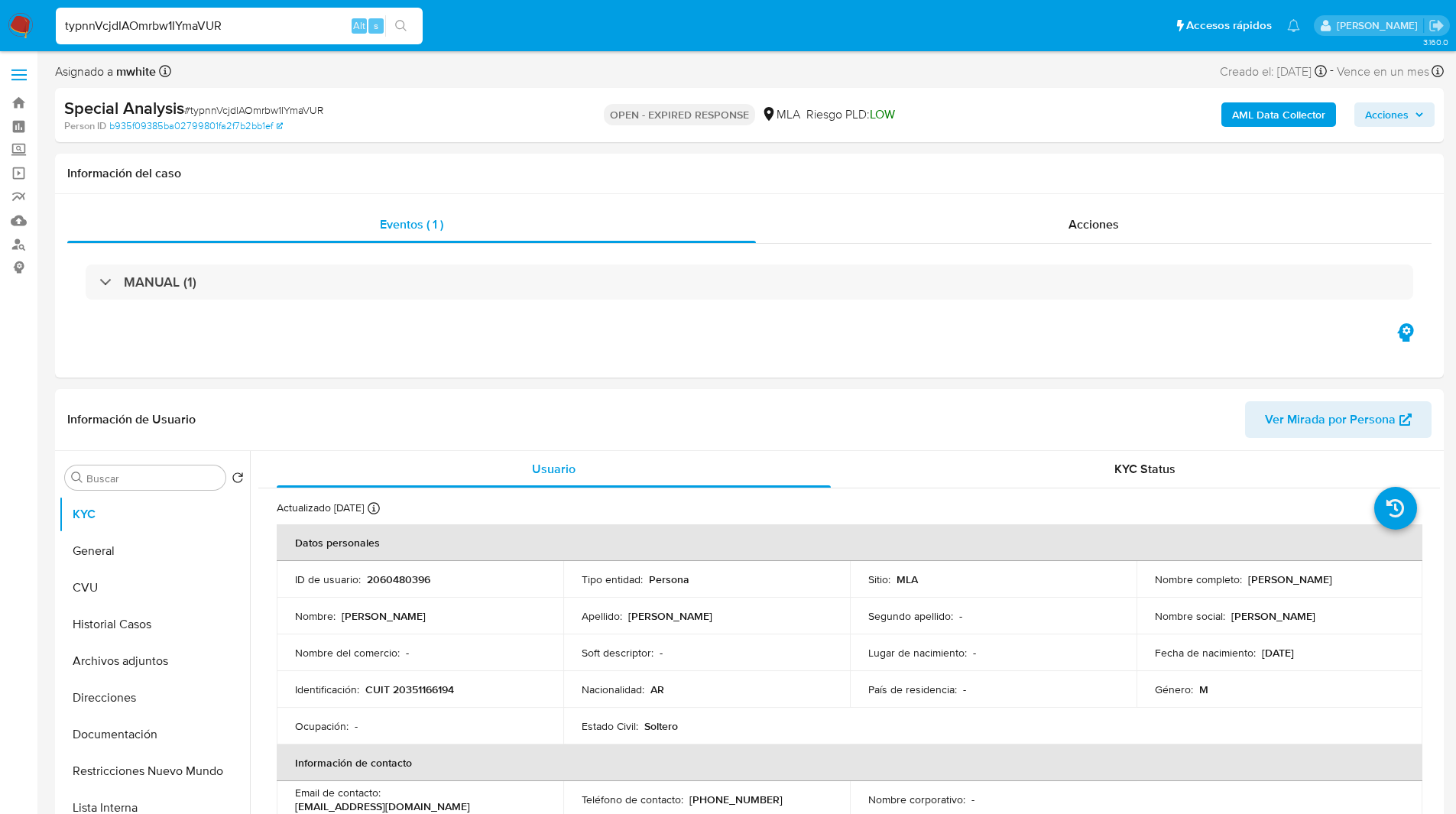
click at [570, 22] on ul "Pausado Ver notificaciones typnnVcjdIAOmrbw1IYmaVUR Alt s Accesos rápidos Presi…" at bounding box center [678, 25] width 1259 height 39
click at [589, 20] on ul "Pausado Ver notificaciones typnnVcjdIAOmrbw1IYmaVUR Alt s Accesos rápidos Presi…" at bounding box center [678, 25] width 1259 height 39
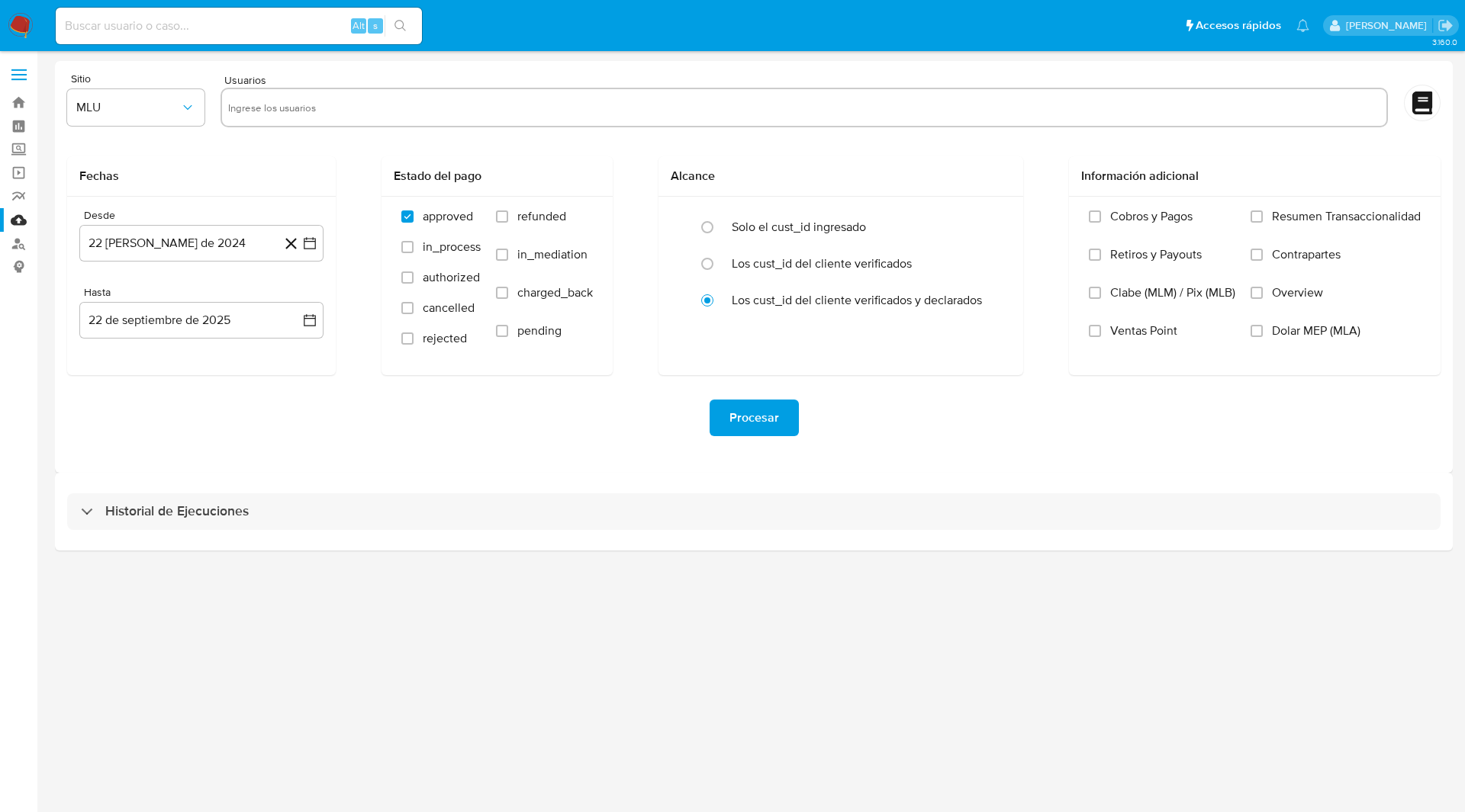
click at [201, 490] on div "Historial de Ejecuciones" at bounding box center [754, 512] width 1398 height 78
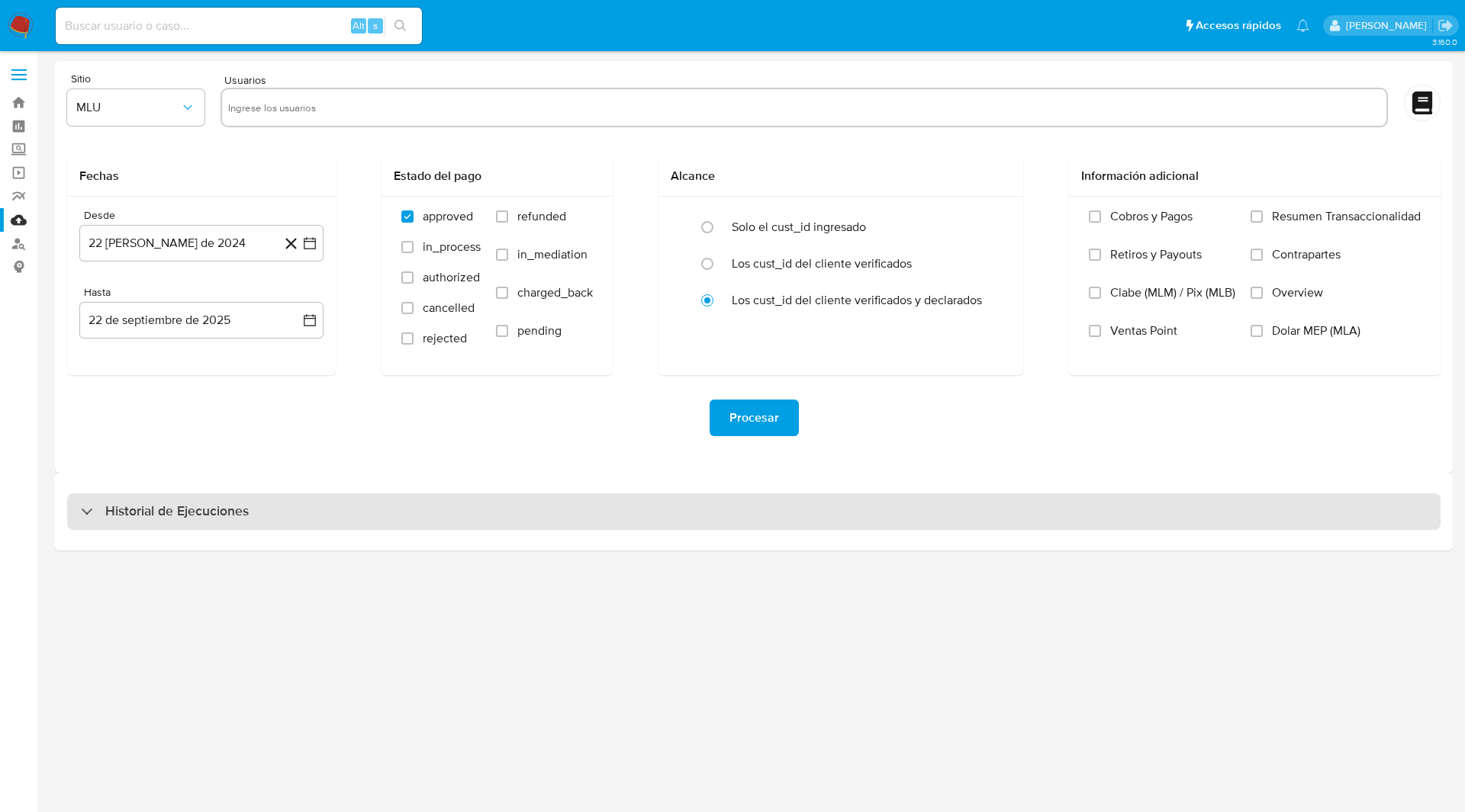
click at [216, 503] on h3 "Historial de Ejecuciones" at bounding box center [177, 512] width 144 height 18
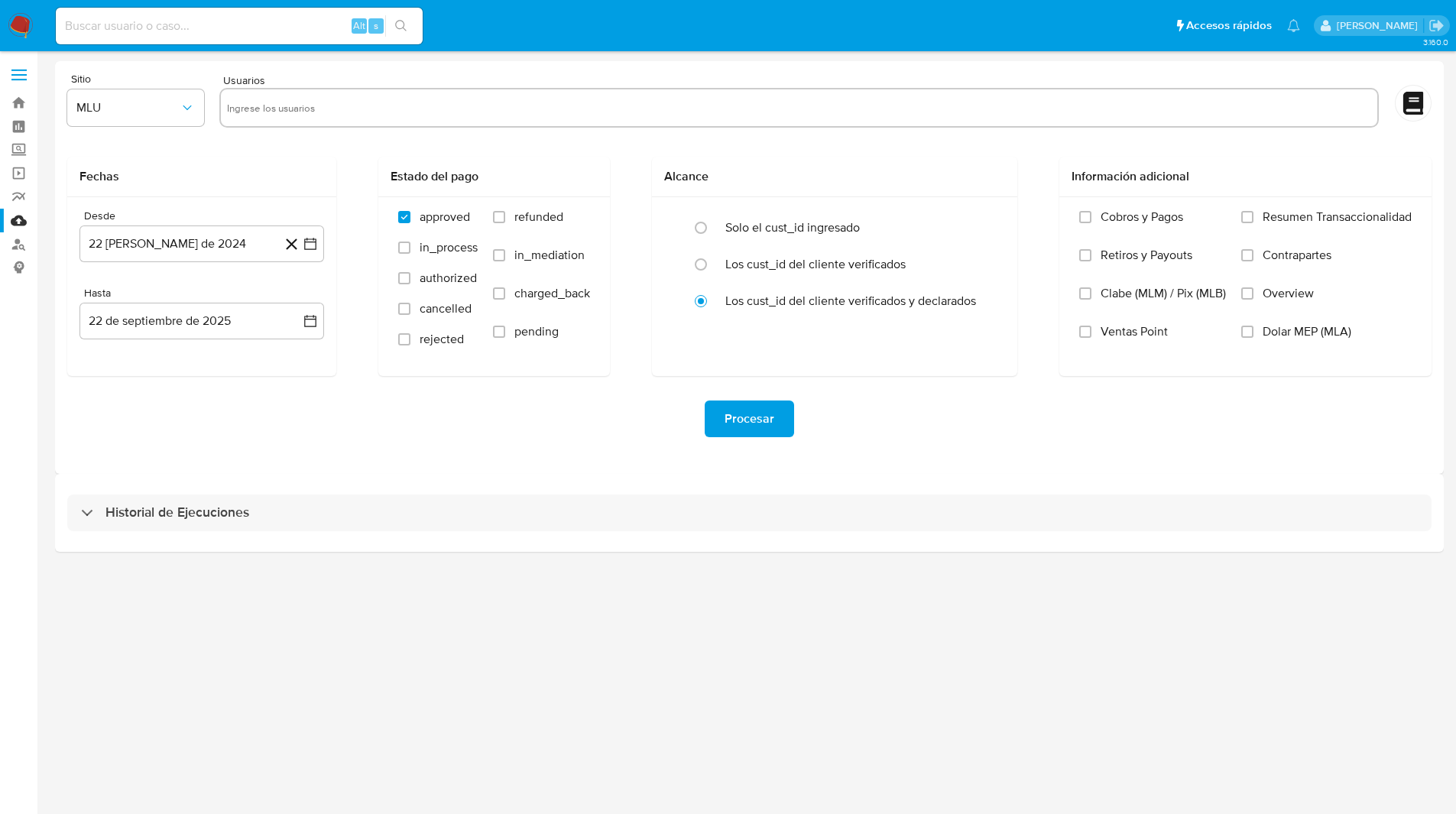
select select "10"
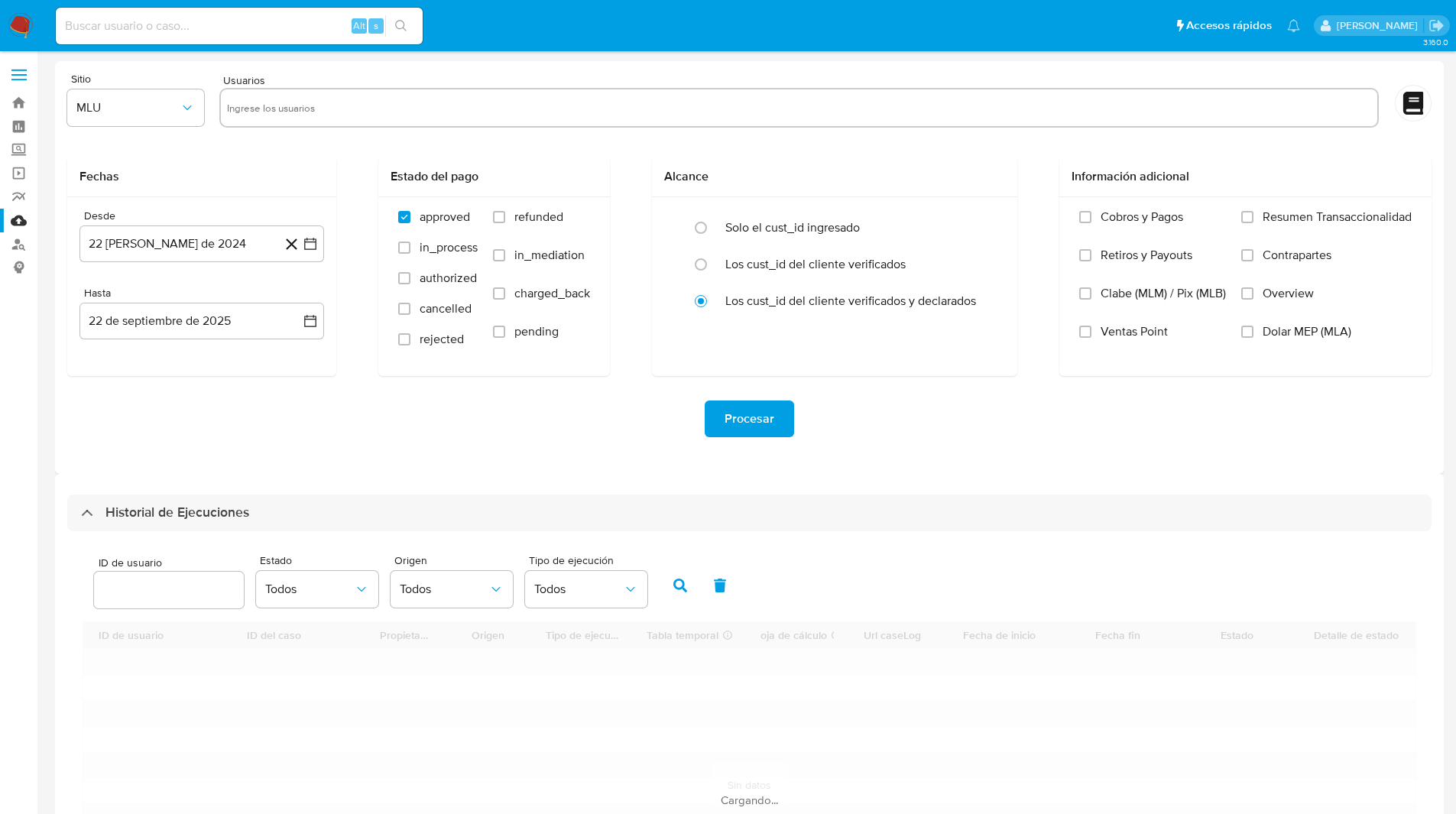
click at [326, 469] on div "Sitio MLU Usuarios Fechas Desde 22 de agosto de 2024 22-08-2024 Hasta 22 de sep…" at bounding box center [750, 268] width 1388 height 413
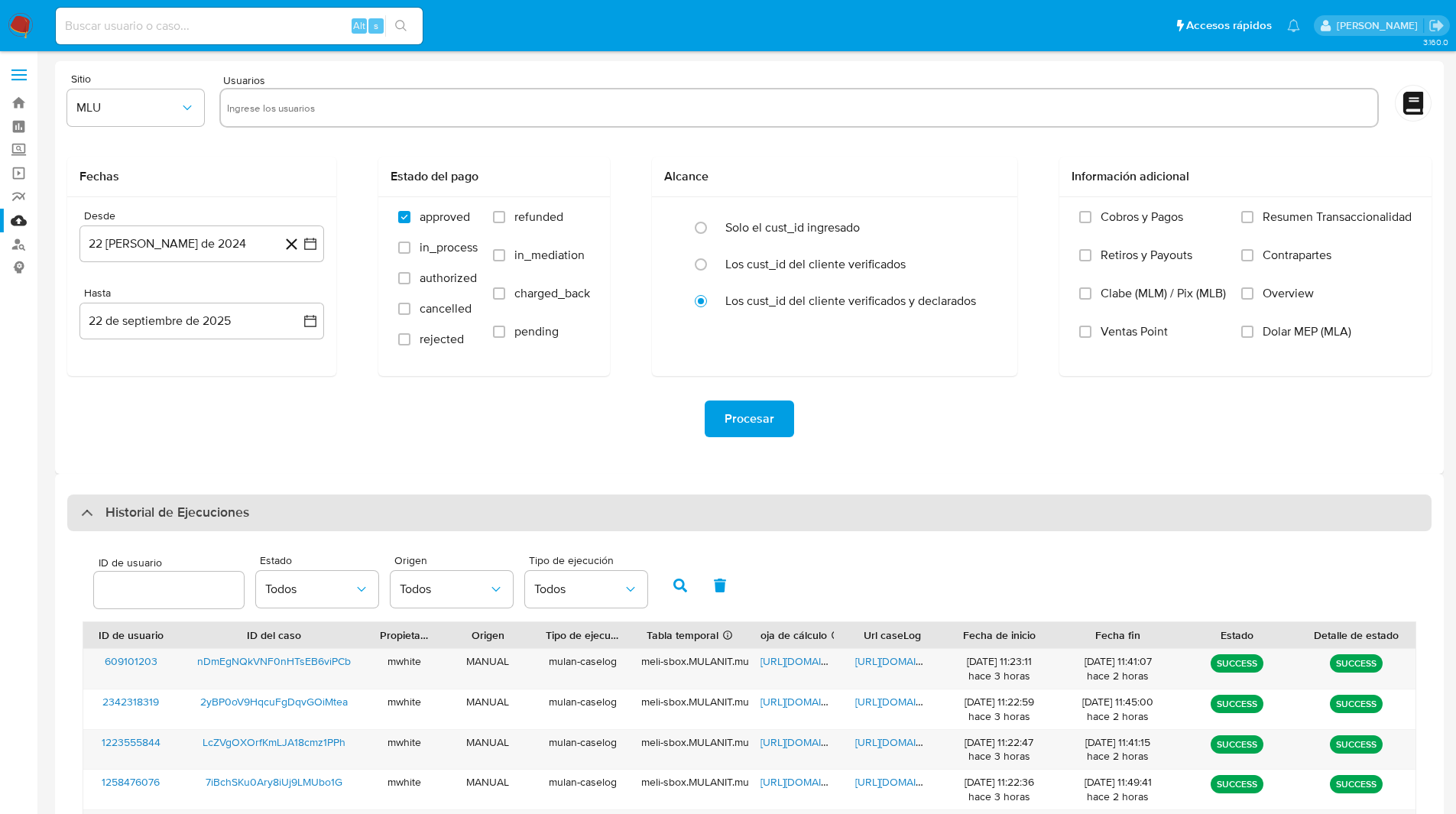
click at [169, 513] on h3 "Historial de Ejecuciones" at bounding box center [177, 513] width 144 height 18
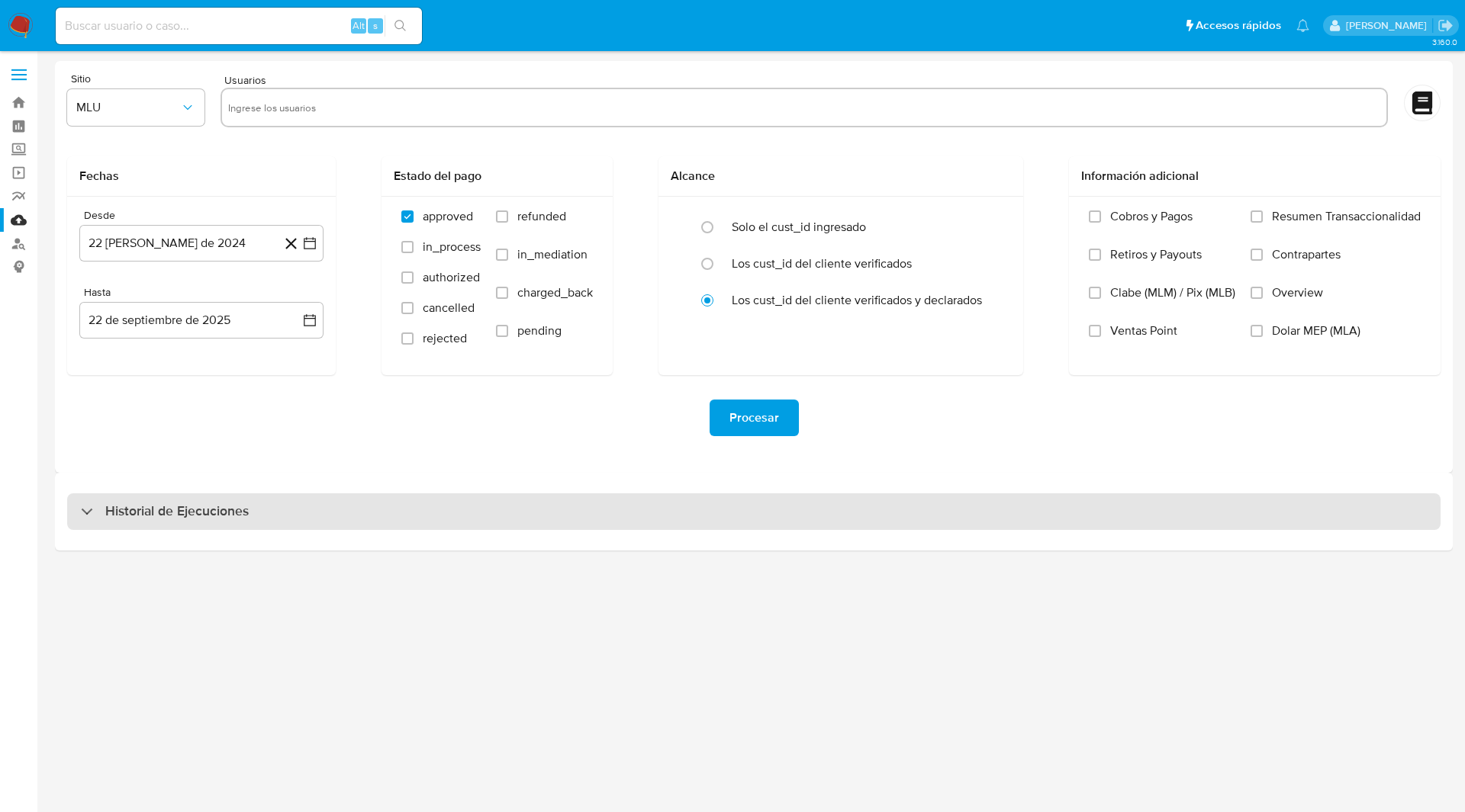
click at [181, 512] on h3 "Historial de Ejecuciones" at bounding box center [177, 512] width 144 height 18
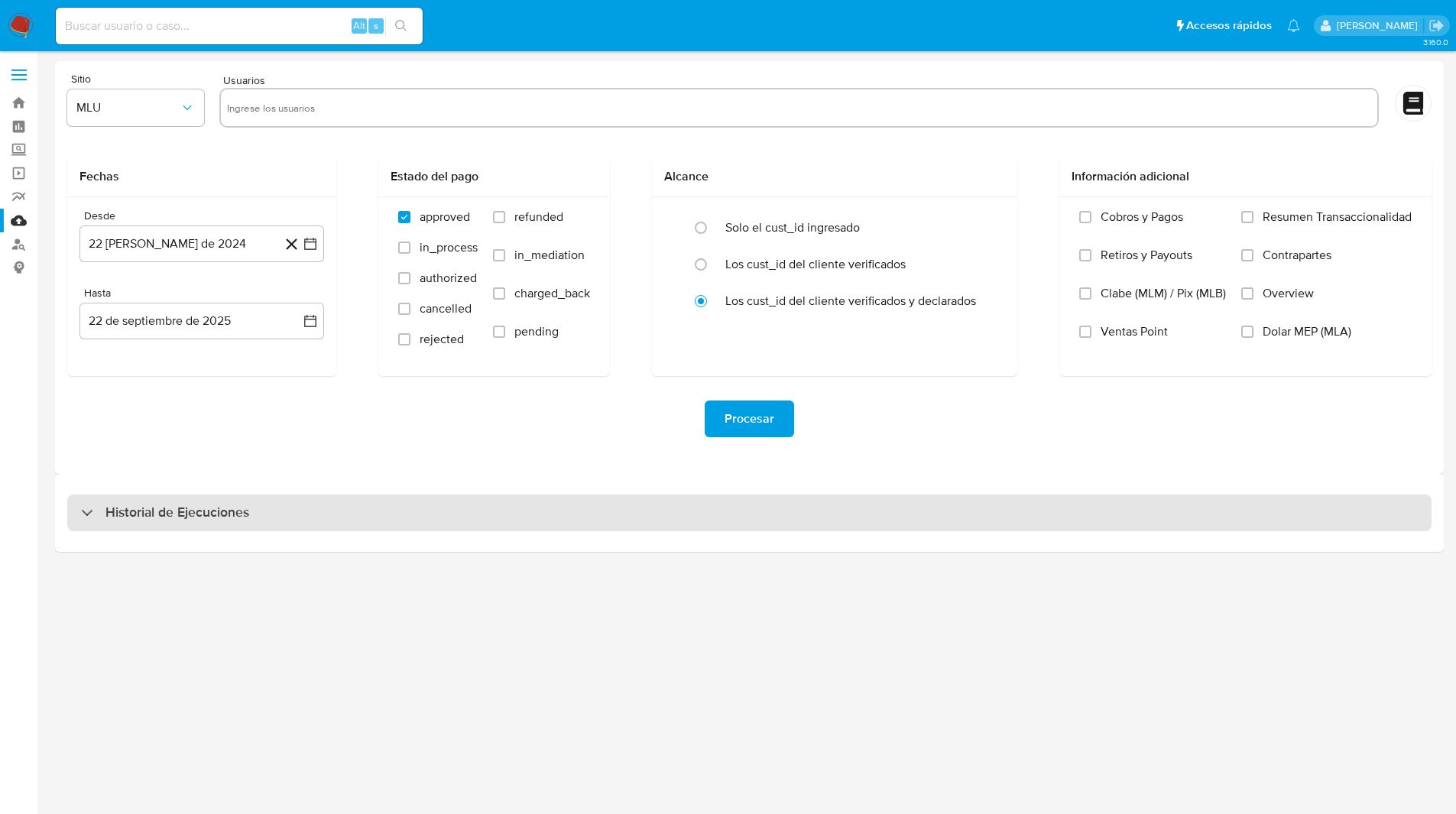
select select "10"
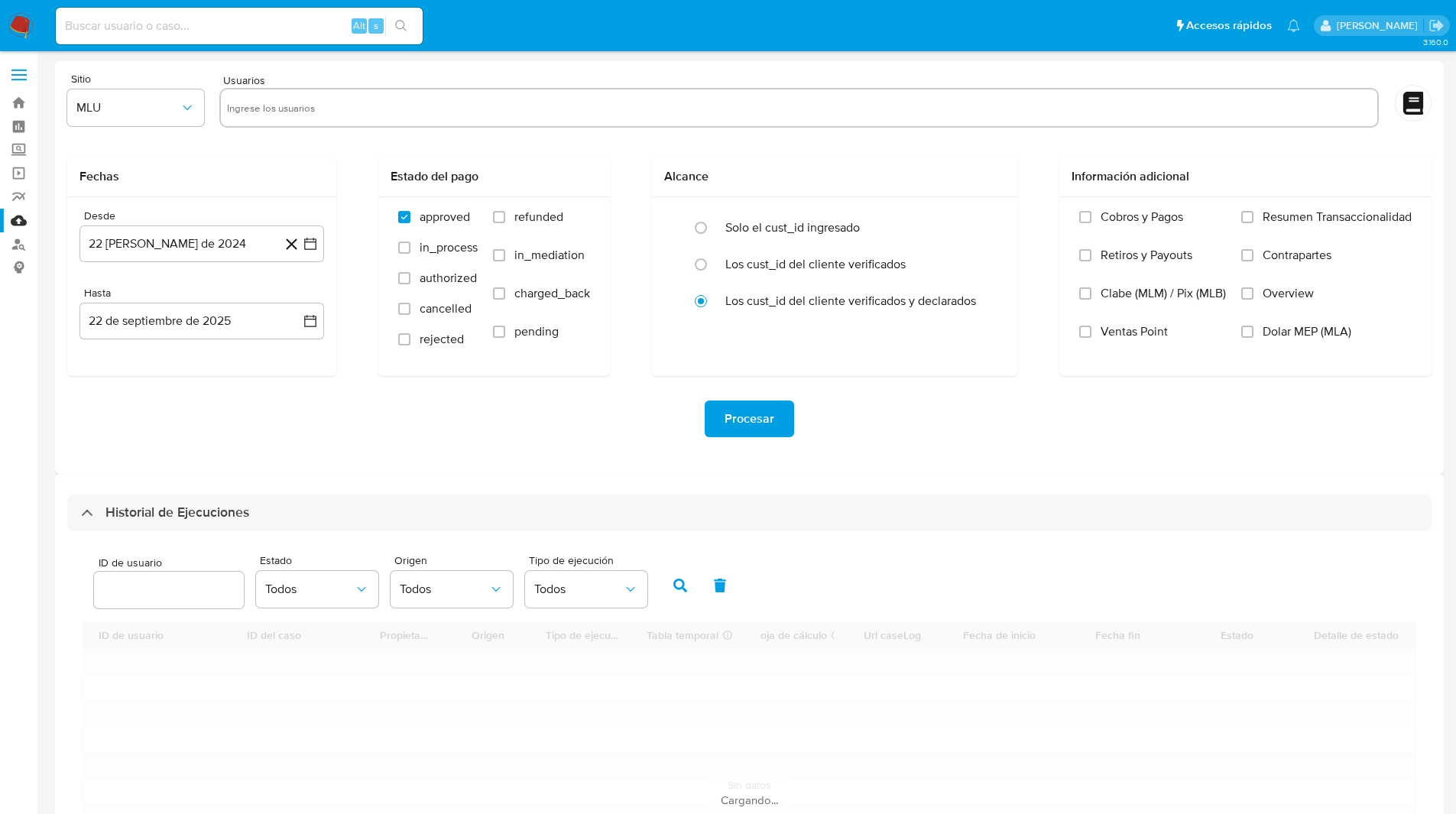
click at [162, 452] on div "Procesar" at bounding box center [750, 419] width 1364 height 86
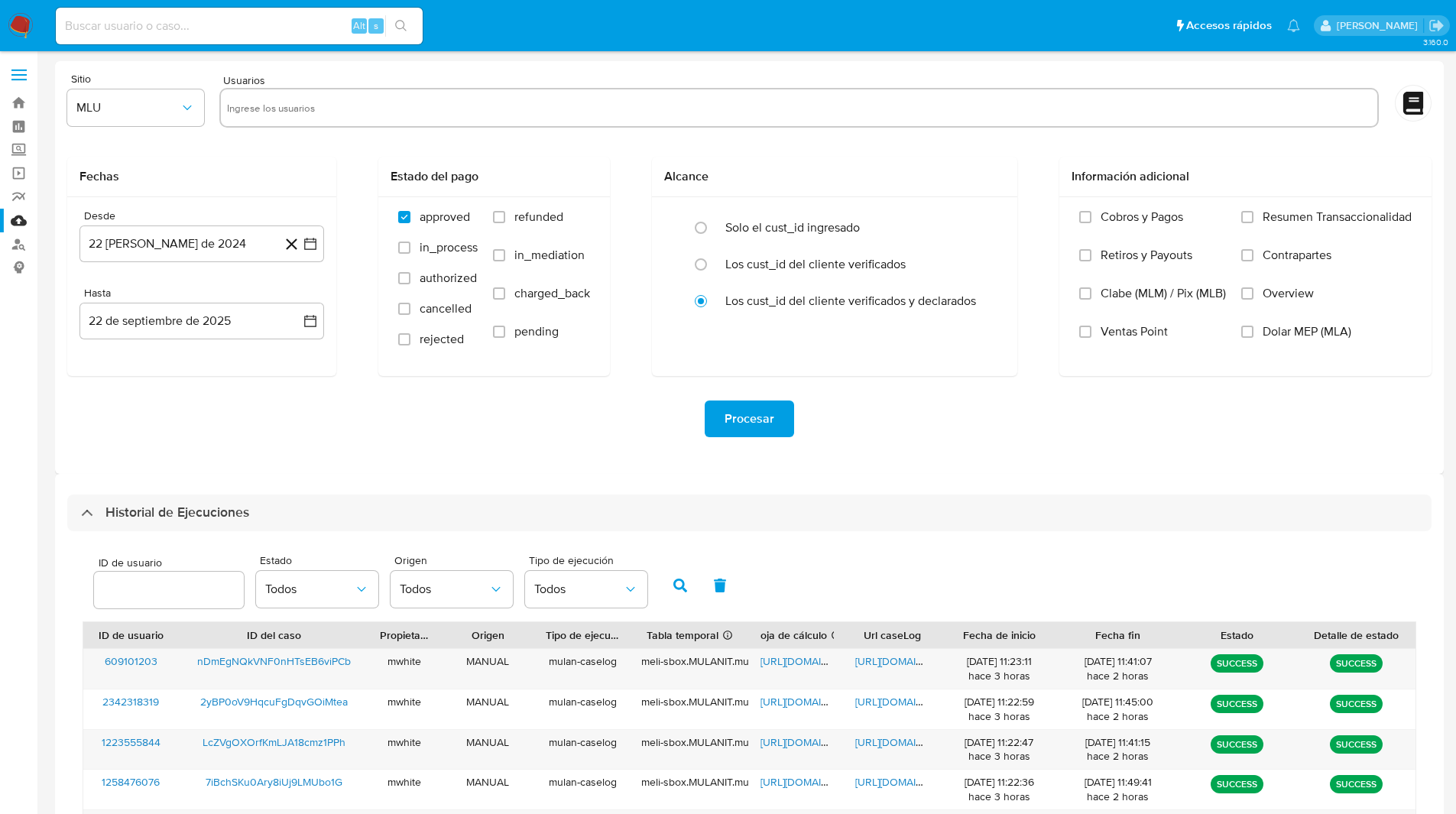
click at [136, 594] on input "number" at bounding box center [169, 590] width 150 height 20
paste input "2060480396"
type input "2060480396"
click at [673, 586] on icon "button" at bounding box center [680, 586] width 14 height 14
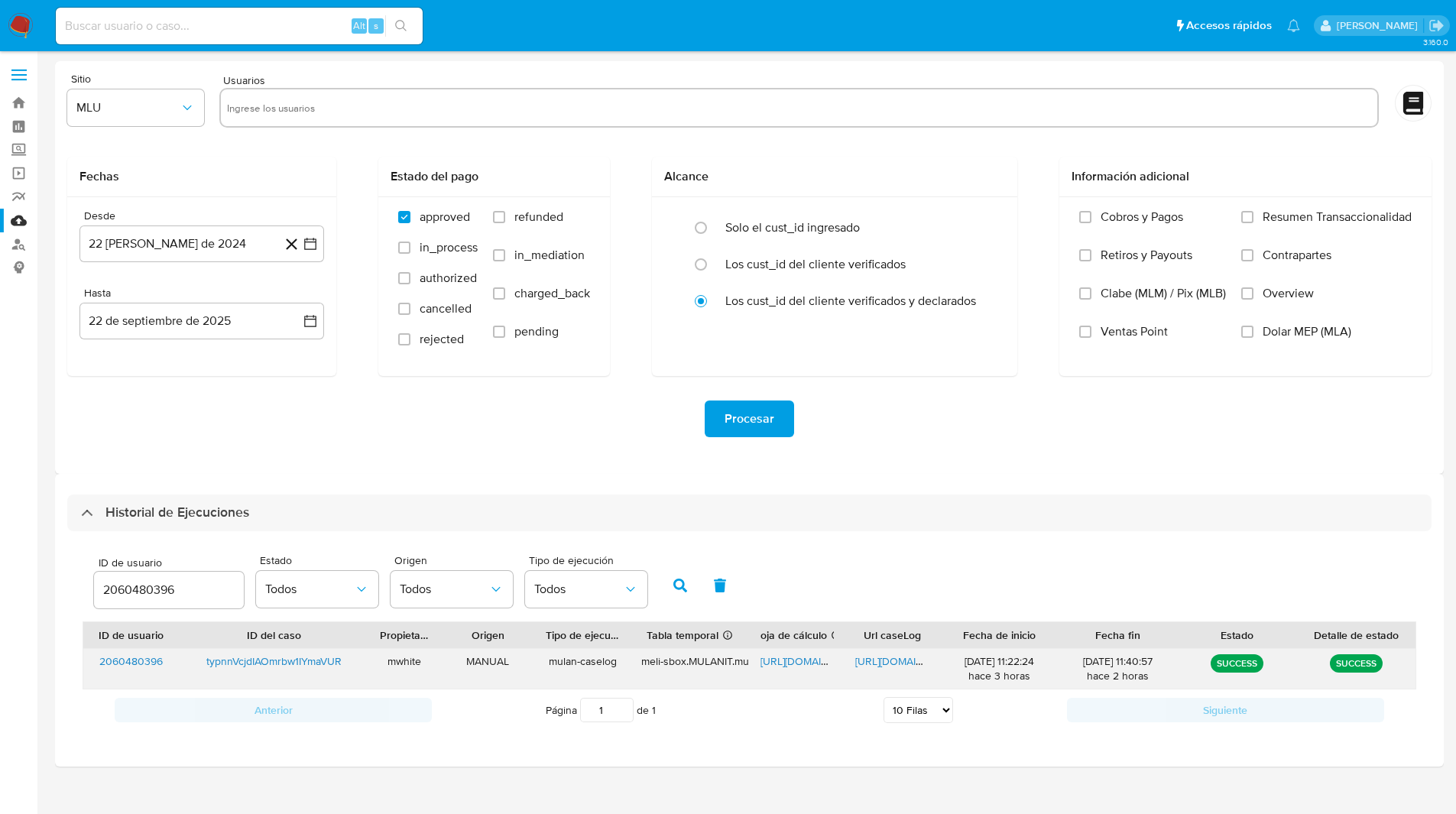
click at [799, 661] on span "https://docs.google.com/spreadsheets/d/1immJjEuGy_ZW1lpdp3T8PL4tEAxEhpu-d9WcUwV…" at bounding box center [813, 660] width 105 height 15
click at [888, 662] on span "https://docs.google.com/document/d/195QNQdNvGBv2PChpPlbNRkVwiJVZt0u-11OeviR-tKs…" at bounding box center [907, 660] width 105 height 15
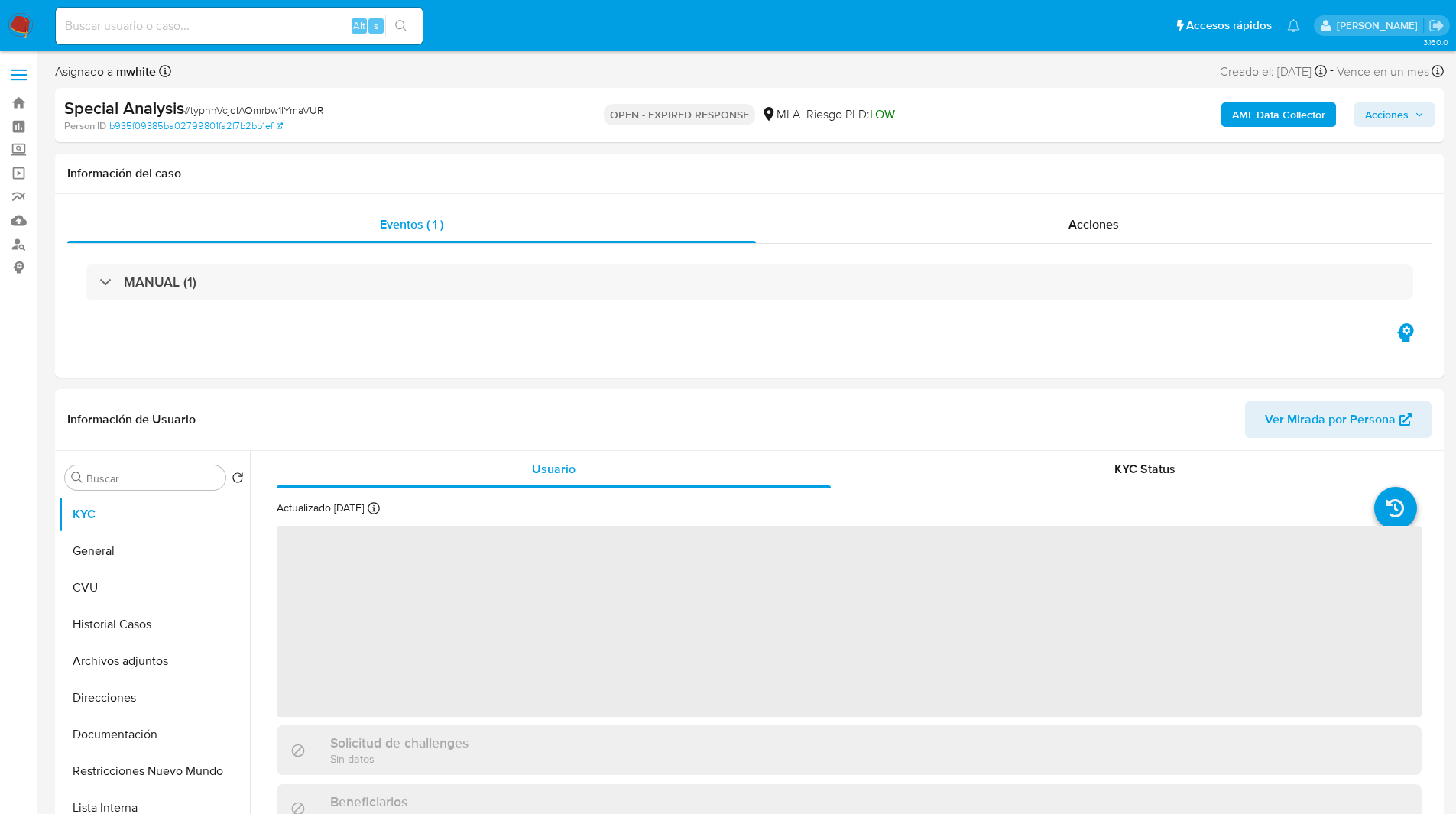
select select "10"
click at [850, 31] on ul "Pausado Ver notificaciones Alt s Accesos rápidos Presiona las siguientes teclas…" at bounding box center [678, 25] width 1259 height 39
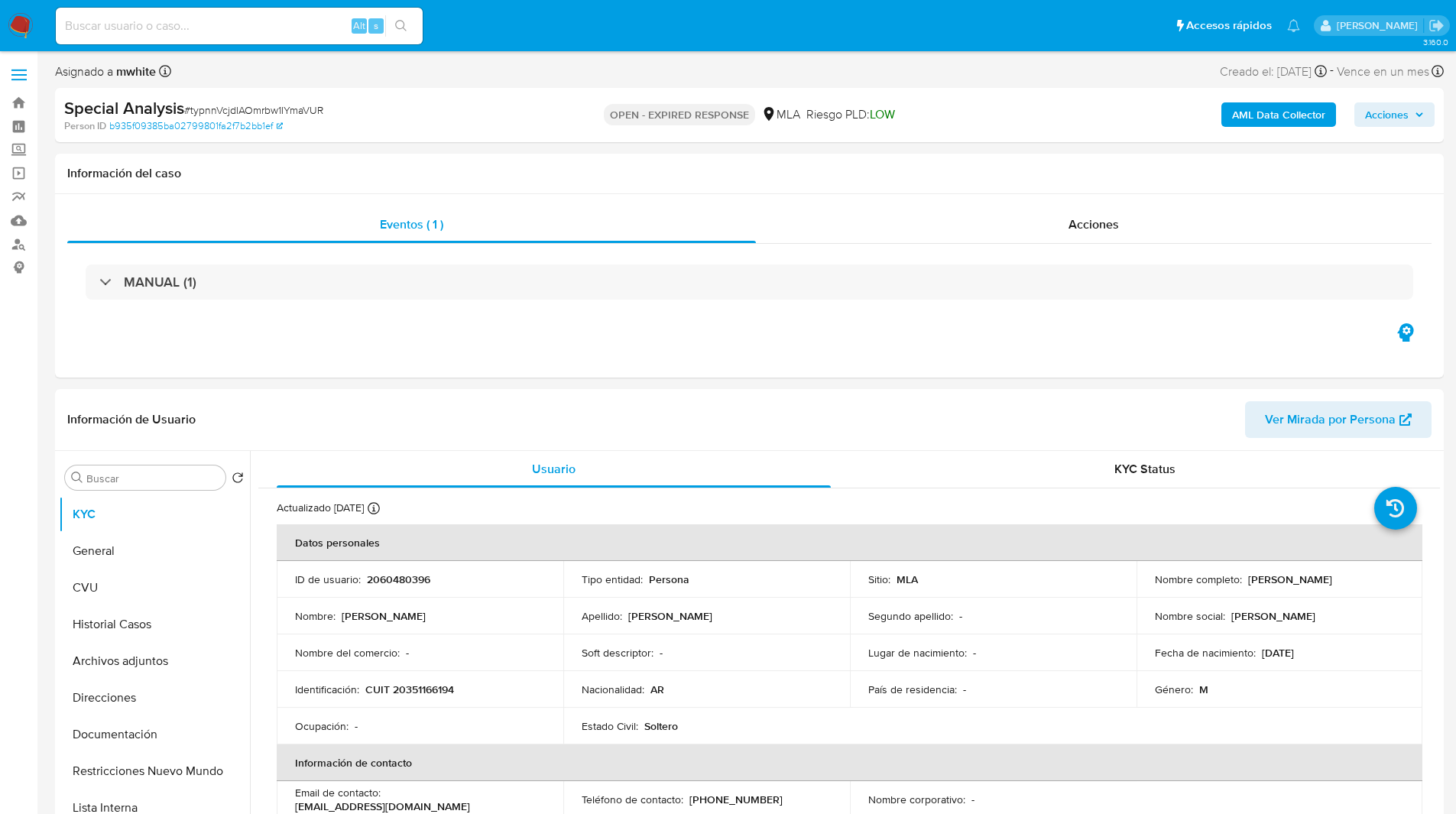
click at [873, 31] on ul "Pausado Ver notificaciones Alt s Accesos rápidos Presiona las siguientes teclas…" at bounding box center [678, 25] width 1259 height 39
click at [861, 33] on ul "Pausado Ver notificaciones Alt s Accesos rápidos Presiona las siguientes teclas…" at bounding box center [678, 25] width 1259 height 39
click at [281, 32] on input at bounding box center [240, 25] width 367 height 20
paste input "lv9BeQmN0ZgMMfOrSwwlIRaV"
type input "lv9BeQmN0ZgMMfOrSwwlIRaV"
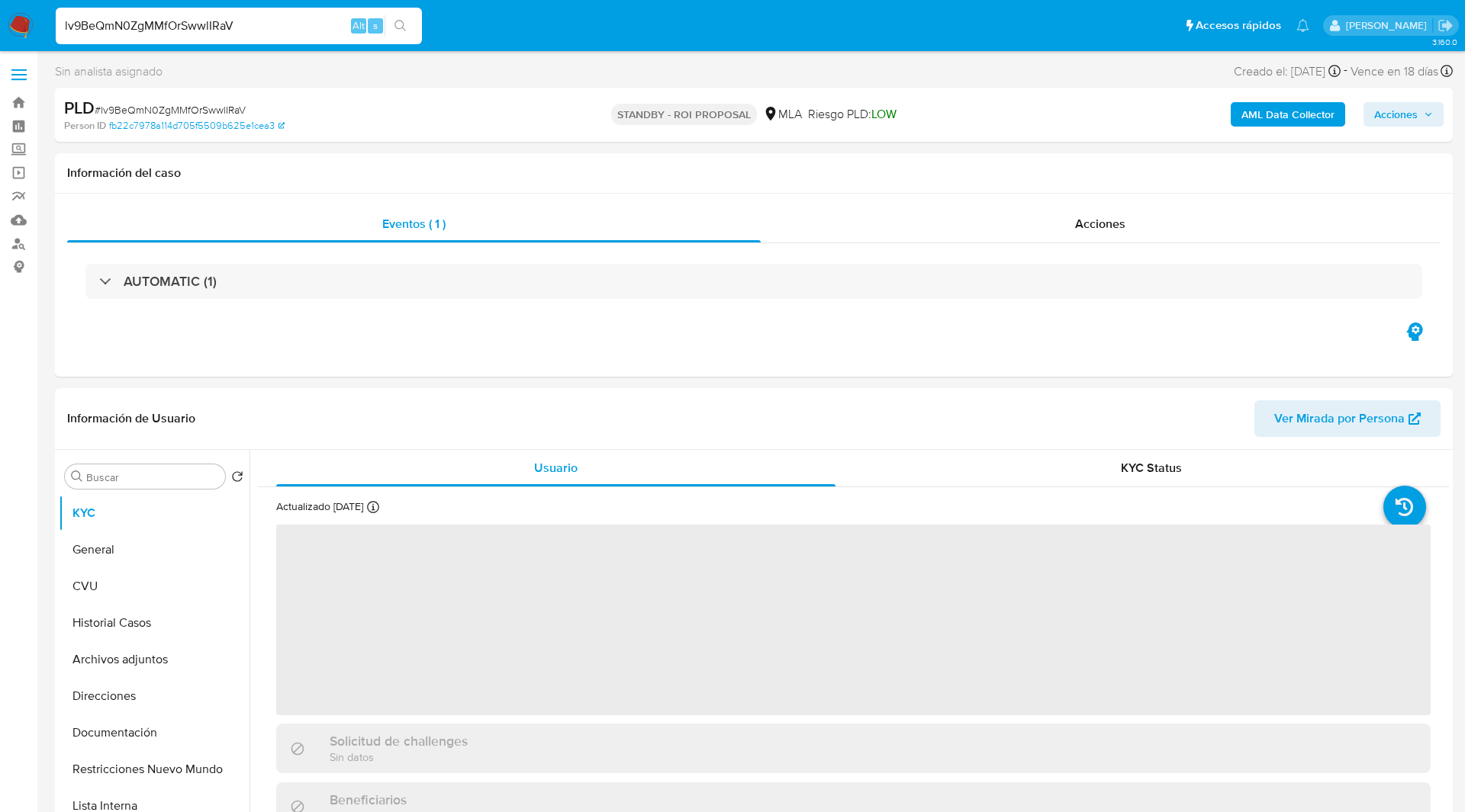
select select "10"
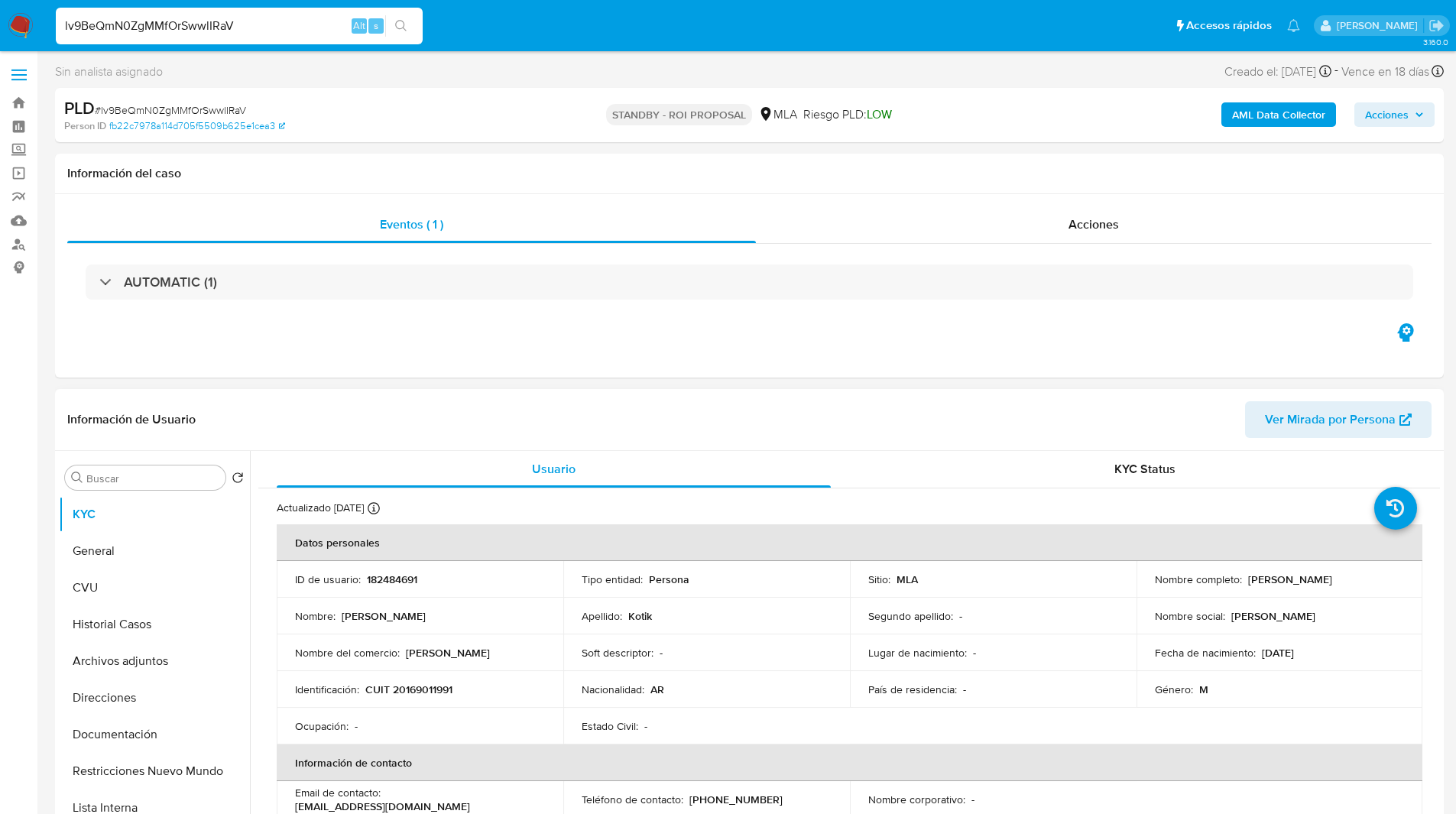
click at [393, 573] on p "182484691" at bounding box center [391, 580] width 50 height 14
copy p "182484691"
click at [216, 113] on span "# lv9BeQmN0ZgMMfOrSwwlIRaV" at bounding box center [170, 110] width 151 height 15
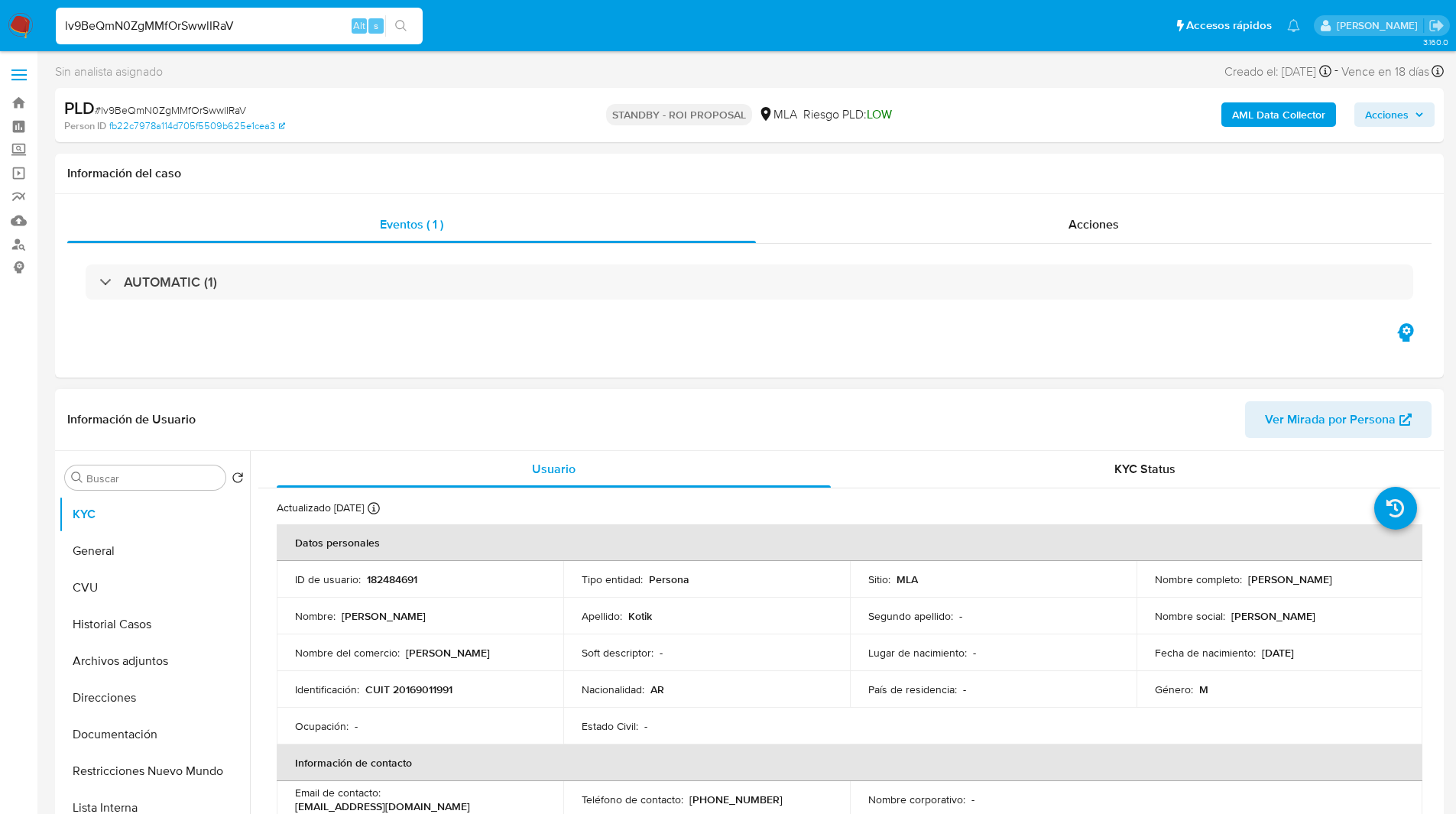
click at [404, 582] on p "182484691" at bounding box center [391, 580] width 50 height 14
copy p "182484691"
click at [818, 84] on div "Sin analista asignado Asignado el: 17/07/2025 16:38:04 Creado el: 12/07/2025 Cr…" at bounding box center [750, 75] width 1388 height 26
click at [145, 631] on button "Historial Casos" at bounding box center [148, 624] width 179 height 37
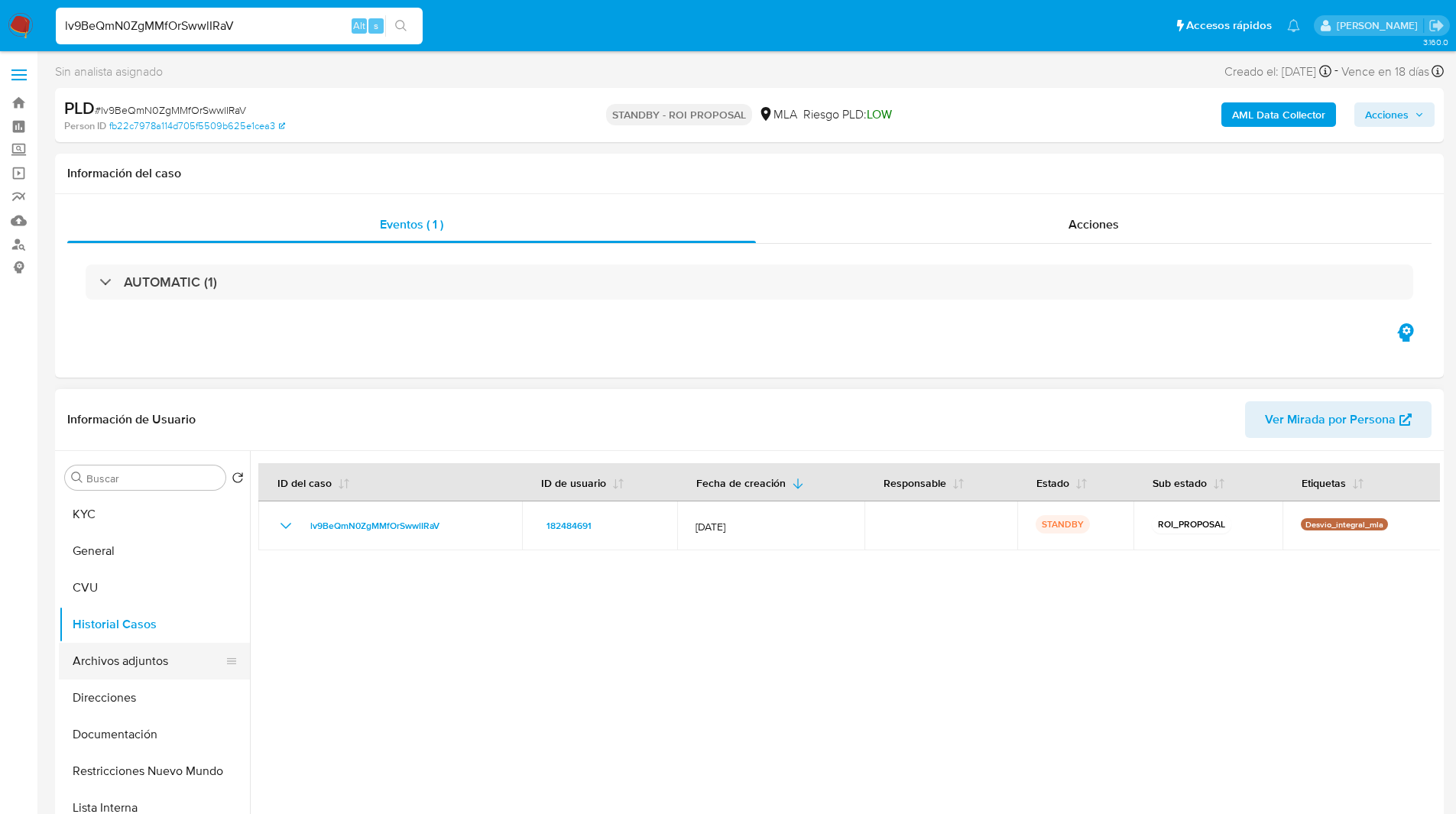
click at [136, 653] on button "Archivos adjuntos" at bounding box center [148, 661] width 179 height 37
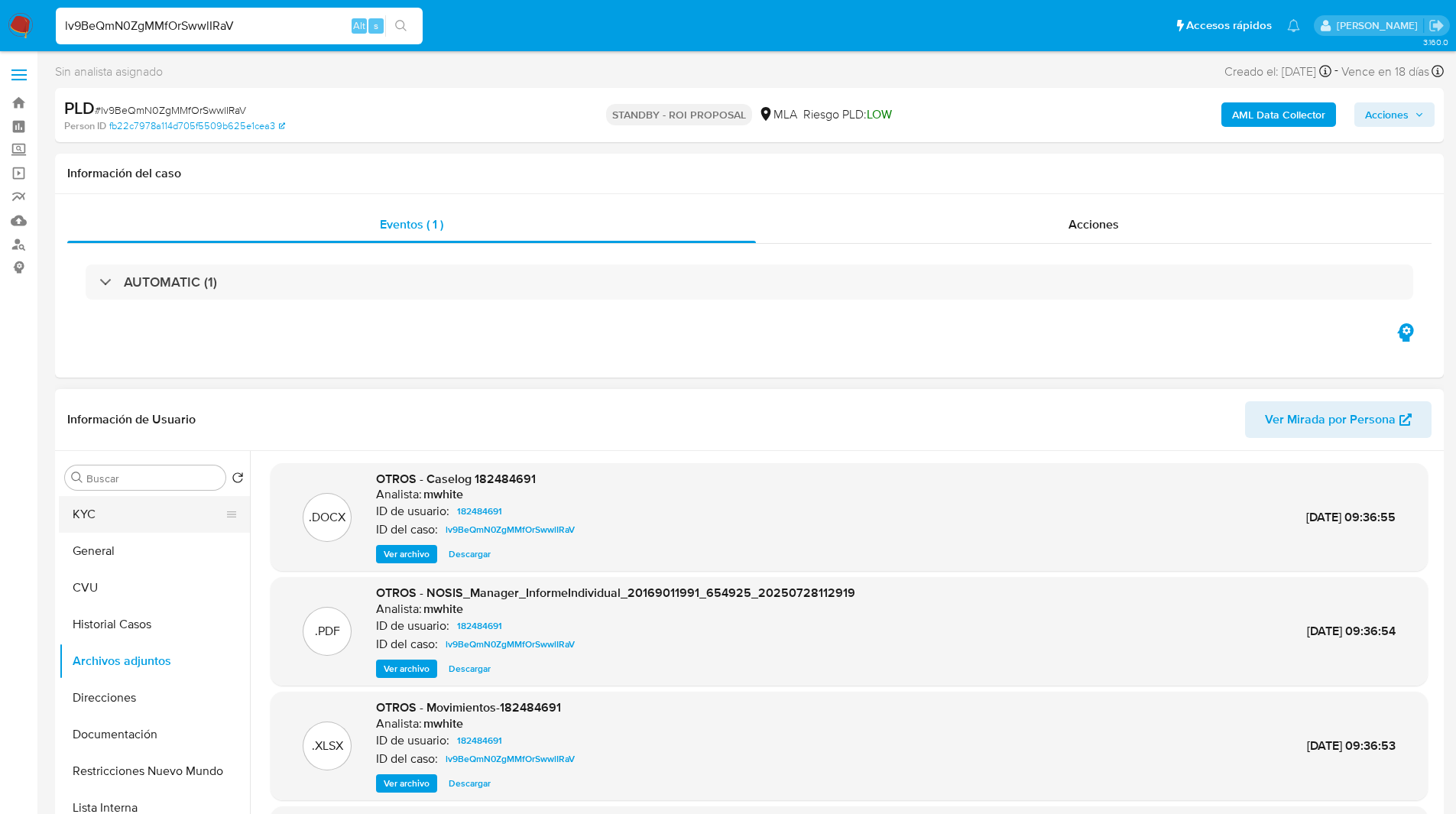
click at [154, 523] on button "KYC" at bounding box center [148, 515] width 179 height 37
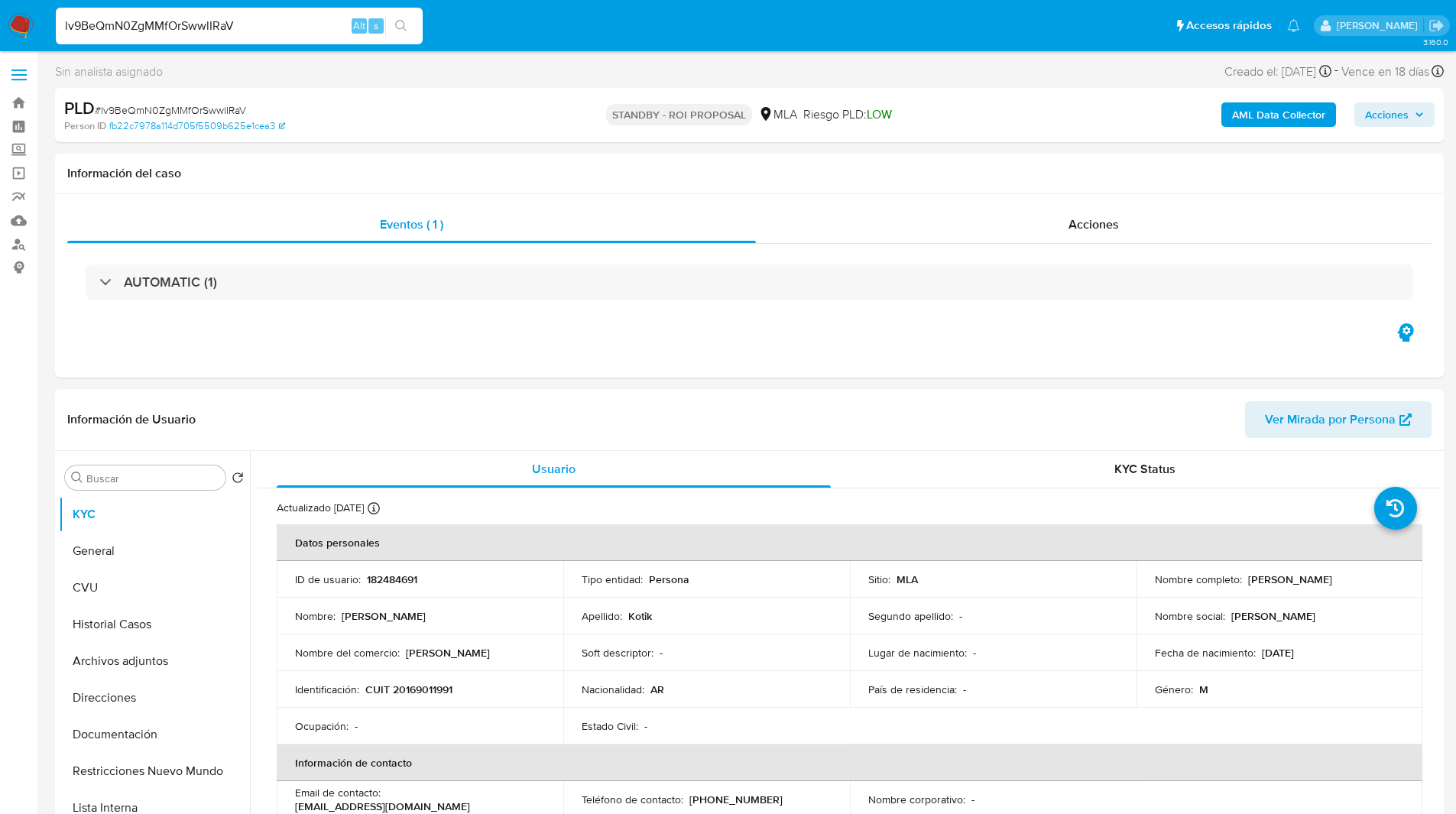
click at [844, 35] on ul "Pausado Ver notificaciones lv9BeQmN0ZgMMfOrSwwlIRaV Alt s Accesos rápidos Presi…" at bounding box center [678, 25] width 1259 height 39
click at [801, 51] on nav "Pausado Ver notificaciones lv9BeQmN0ZgMMfOrSwwlIRaV Alt s Accesos rápidos Presi…" at bounding box center [728, 25] width 1456 height 51
click at [534, 20] on ul "Pausado Ver notificaciones lv9BeQmN0ZgMMfOrSwwlIRaV Alt s Accesos rápidos Presi…" at bounding box center [678, 25] width 1259 height 39
click at [542, 50] on nav "Pausado Ver notificaciones lv9BeQmN0ZgMMfOrSwwlIRaV Alt s Accesos rápidos Presi…" at bounding box center [728, 25] width 1456 height 51
click at [553, 51] on nav "Pausado Ver notificaciones lv9BeQmN0ZgMMfOrSwwlIRaV Alt s Accesos rápidos Presi…" at bounding box center [728, 25] width 1456 height 51
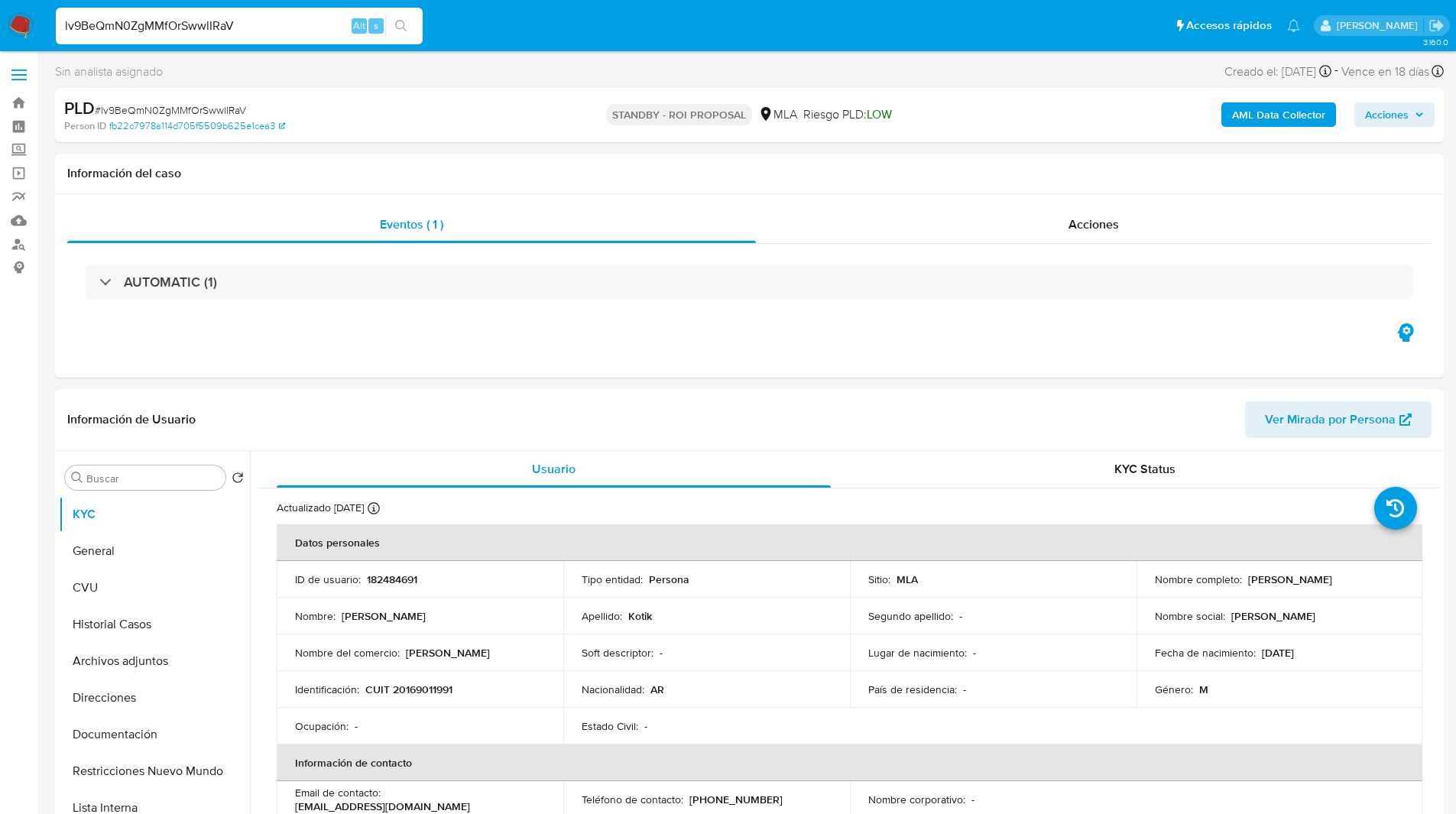
click at [617, 49] on nav "Pausado Ver notificaciones lv9BeQmN0ZgMMfOrSwwlIRaV Alt s Accesos rápidos Presi…" at bounding box center [728, 25] width 1456 height 51
